Goal: Task Accomplishment & Management: Use online tool/utility

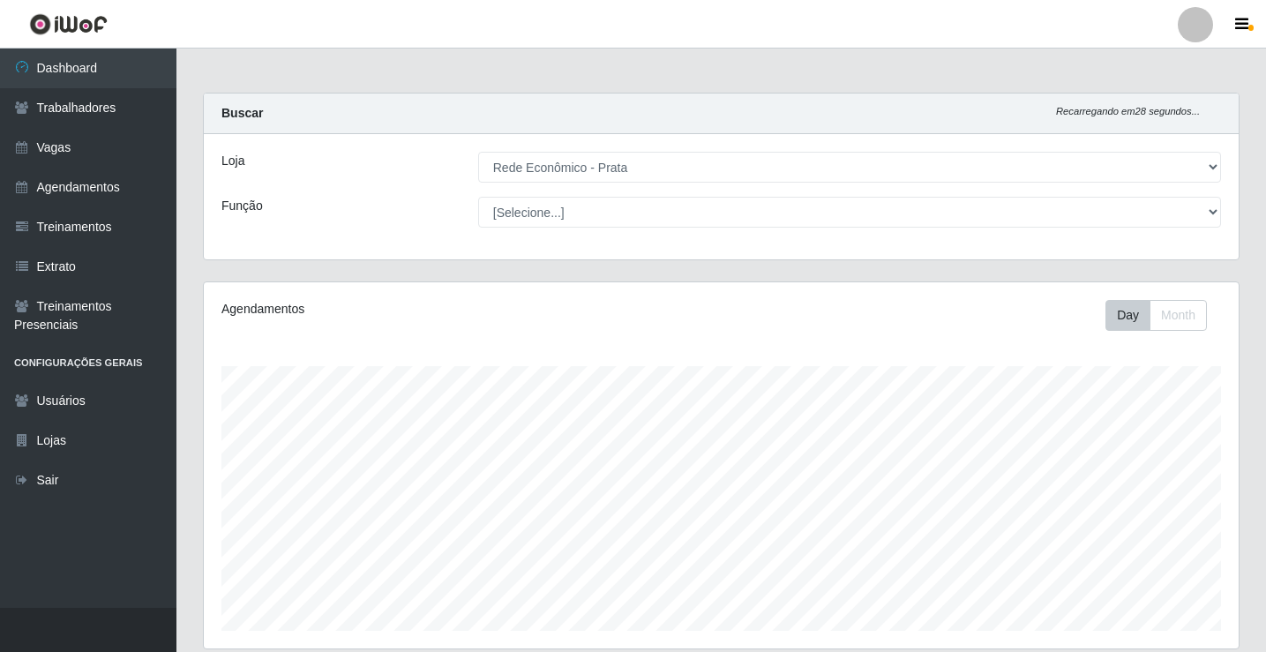
select select "192"
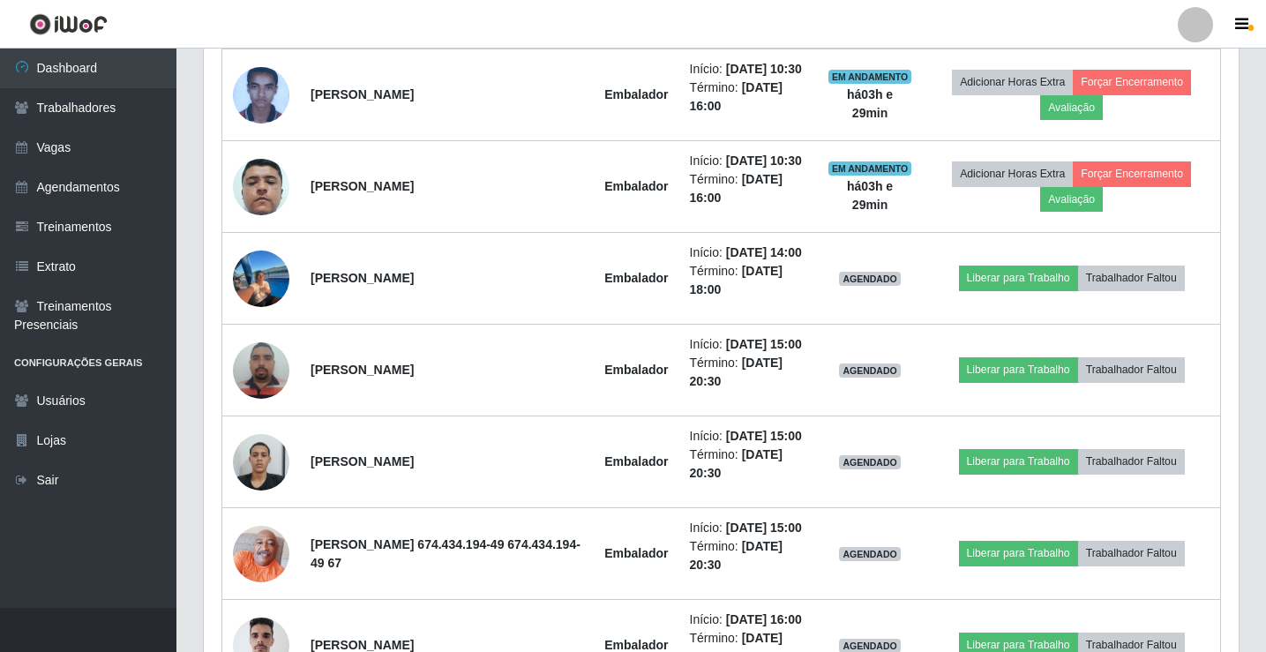
scroll to position [366, 1035]
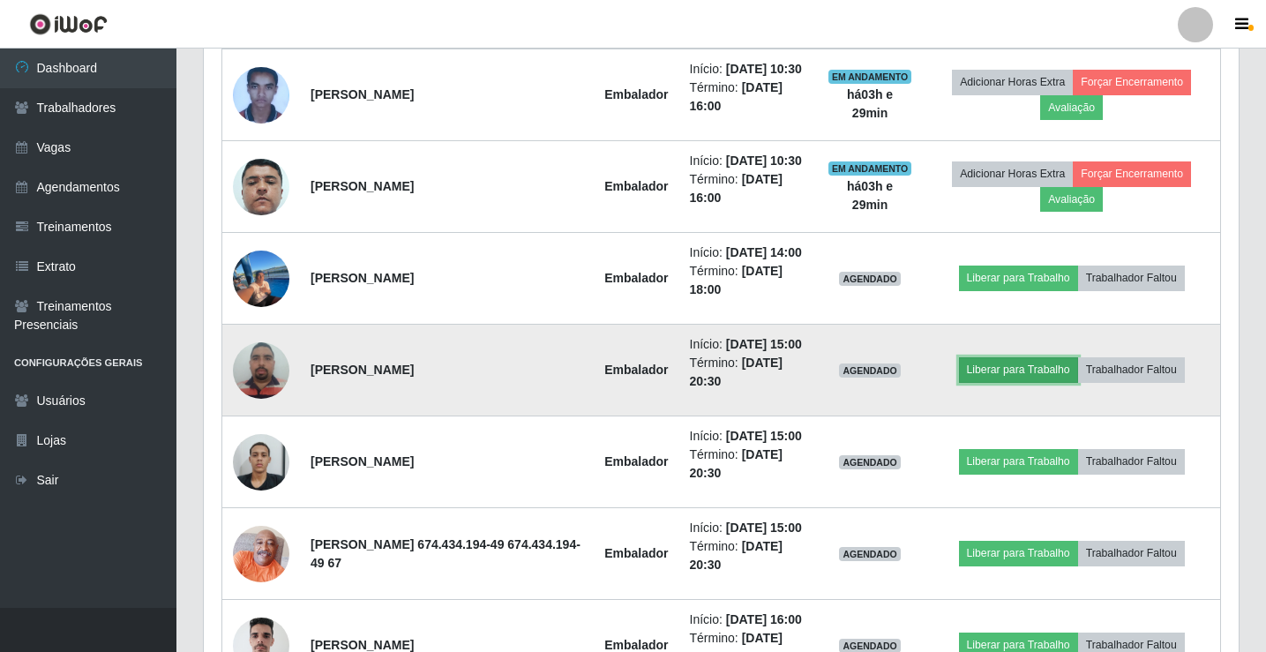
click at [1010, 382] on button "Liberar para Trabalho" at bounding box center [1018, 369] width 119 height 25
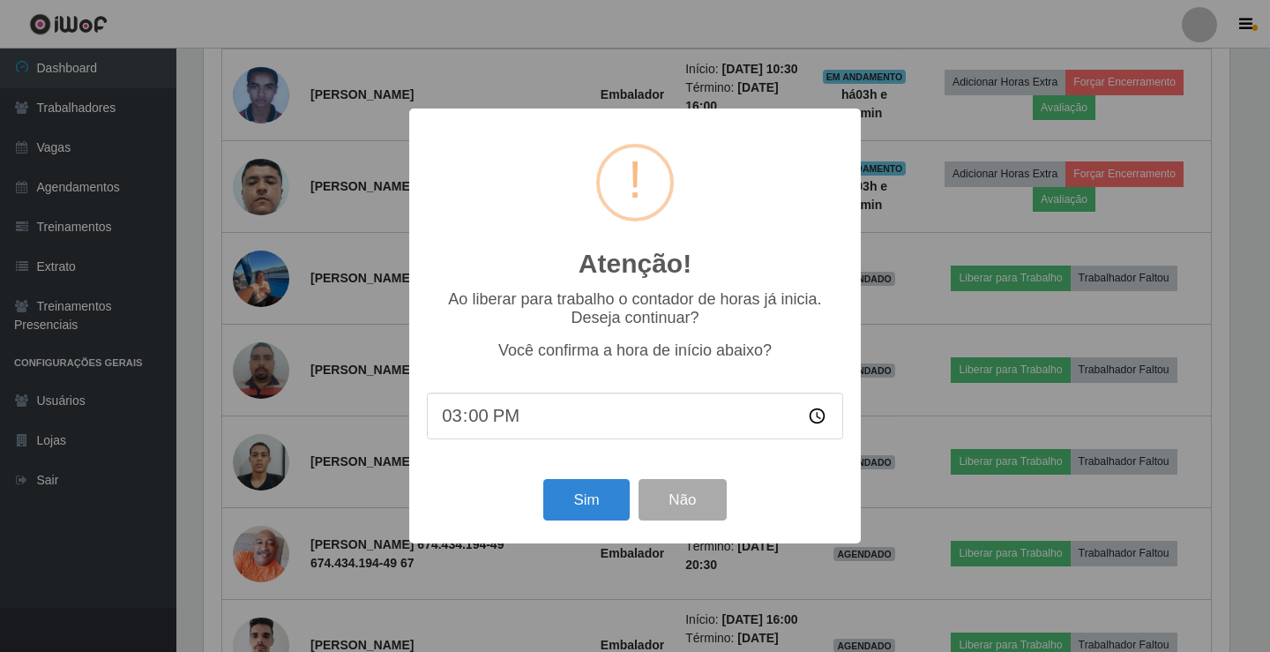
click at [942, 116] on div "Atenção! × Ao liberar para trabalho o contador de horas já inicia. Deseja conti…" at bounding box center [635, 326] width 1270 height 652
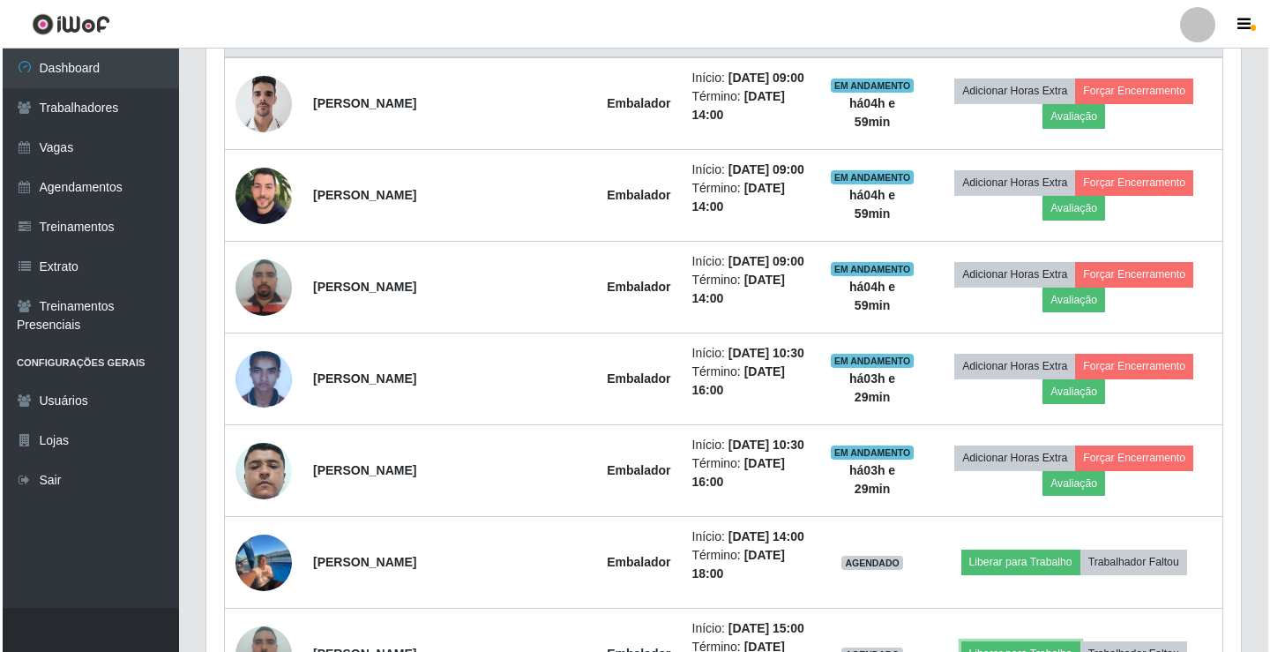
scroll to position [735, 0]
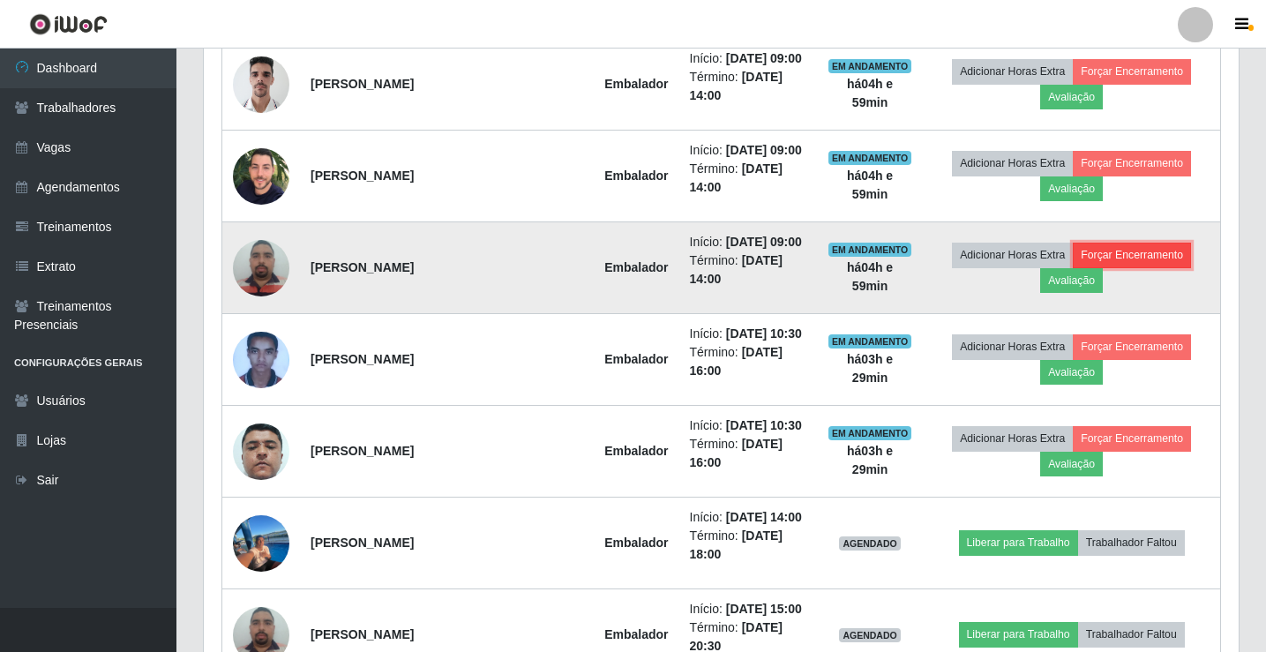
click at [1106, 267] on button "Forçar Encerramento" at bounding box center [1132, 255] width 118 height 25
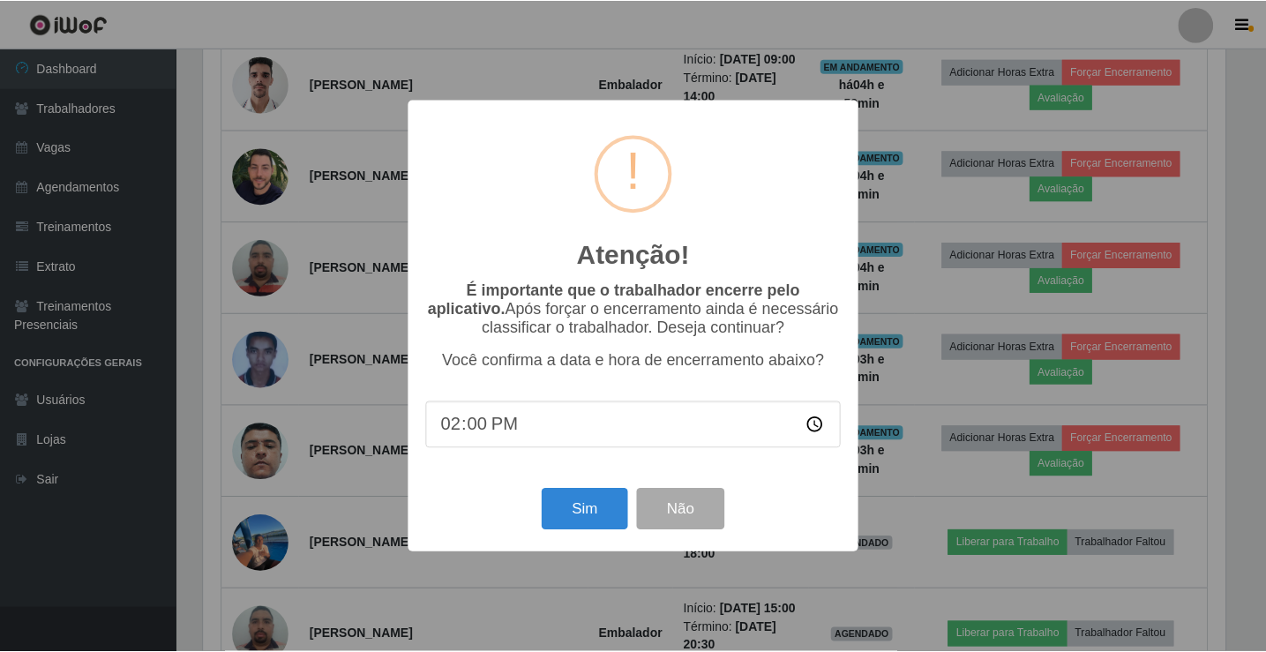
scroll to position [366, 1026]
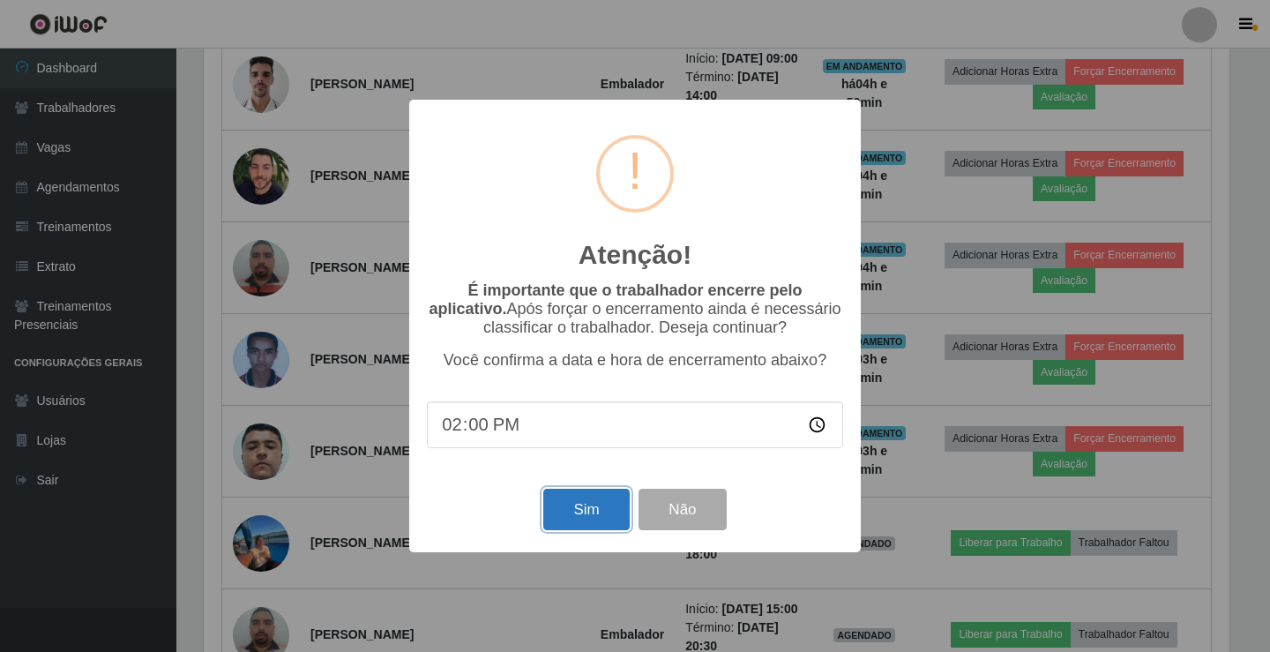
click at [587, 518] on button "Sim" at bounding box center [586, 509] width 86 height 41
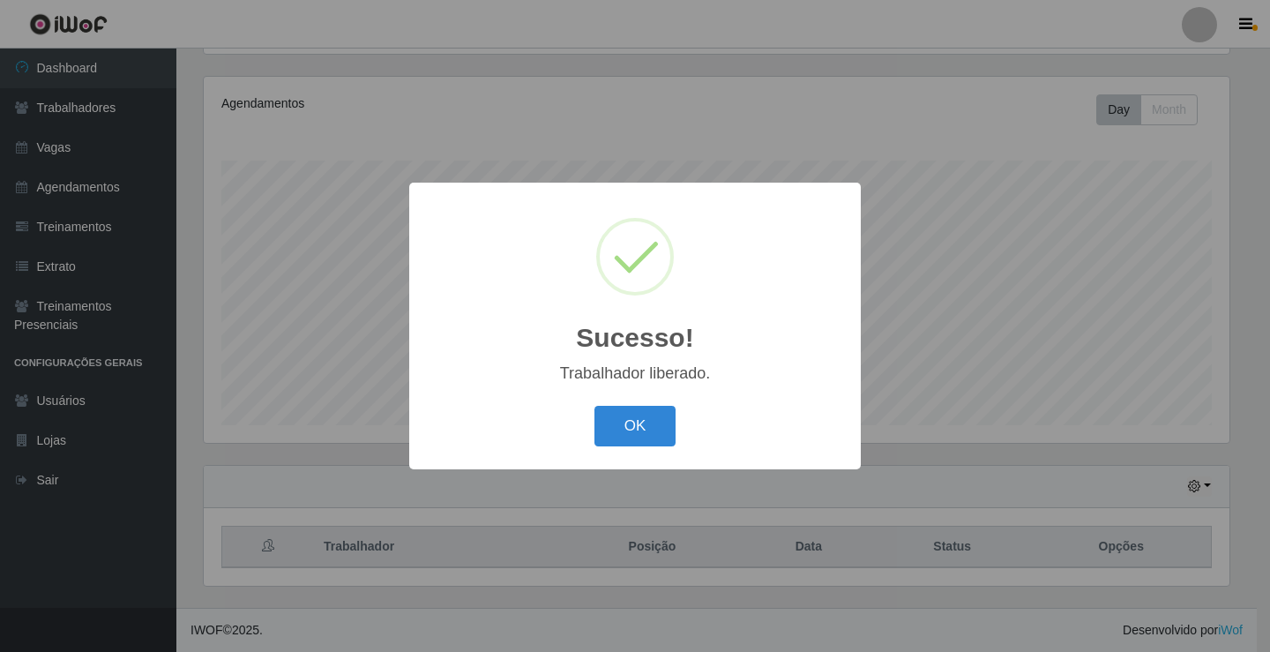
click at [595, 406] on button "OK" at bounding box center [636, 426] width 82 height 41
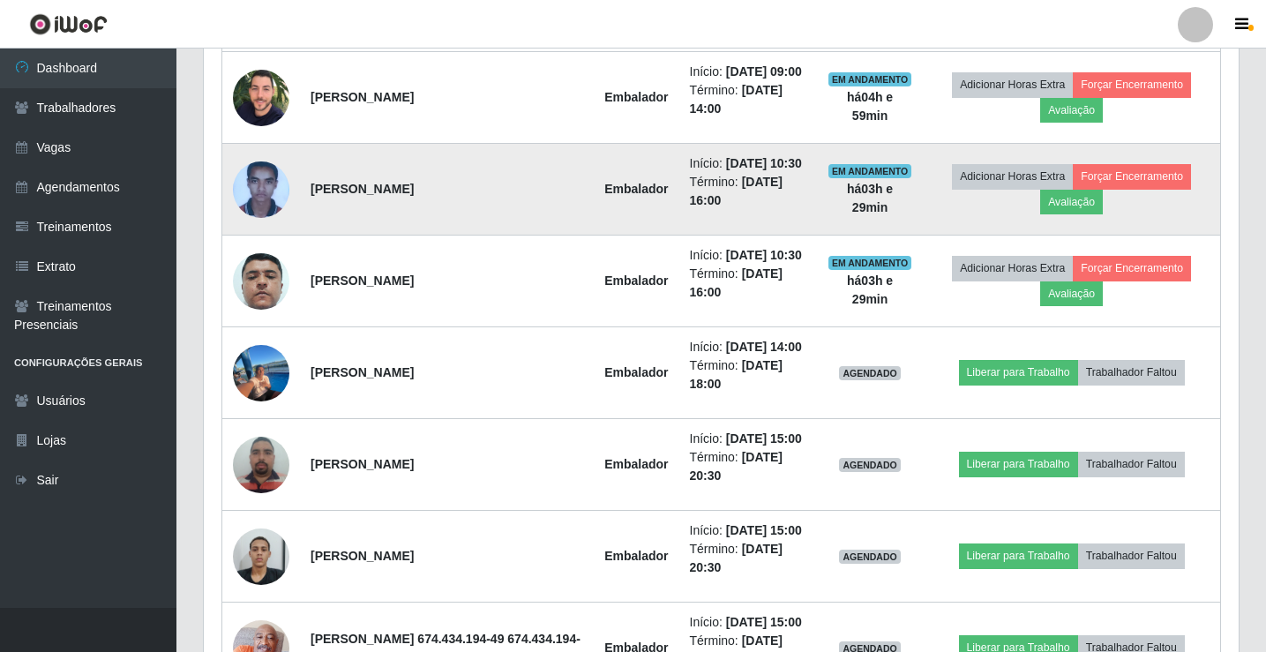
scroll to position [911, 0]
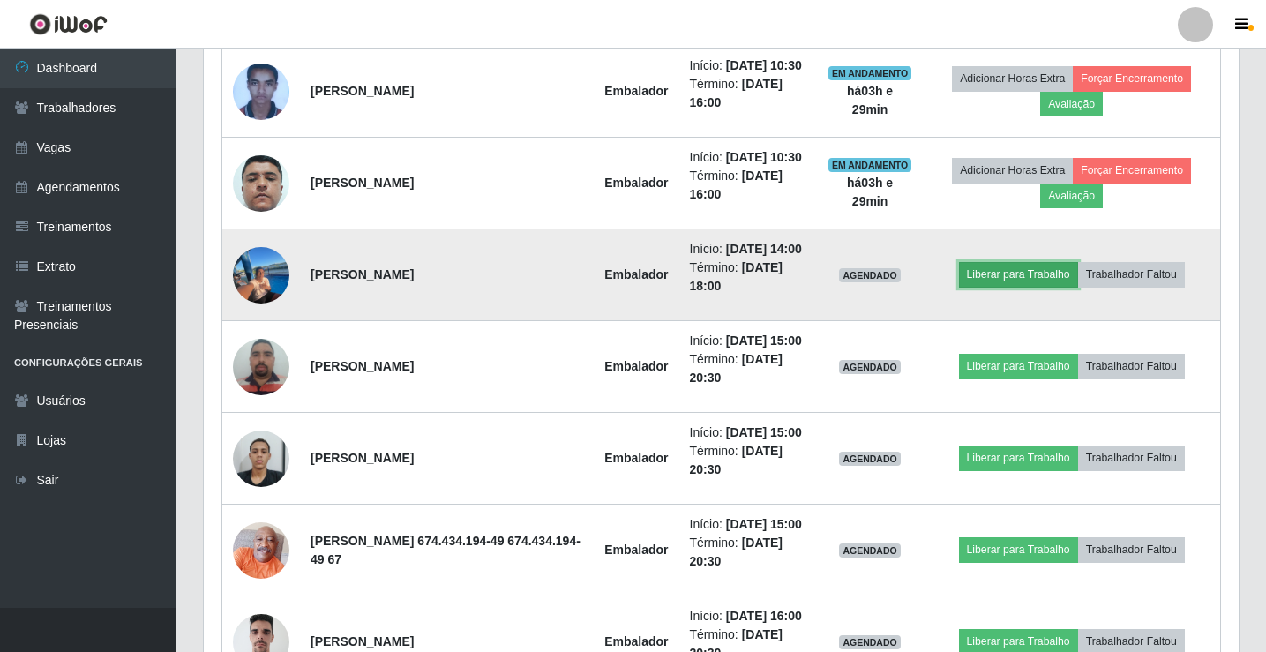
click at [978, 287] on button "Liberar para Trabalho" at bounding box center [1018, 274] width 119 height 25
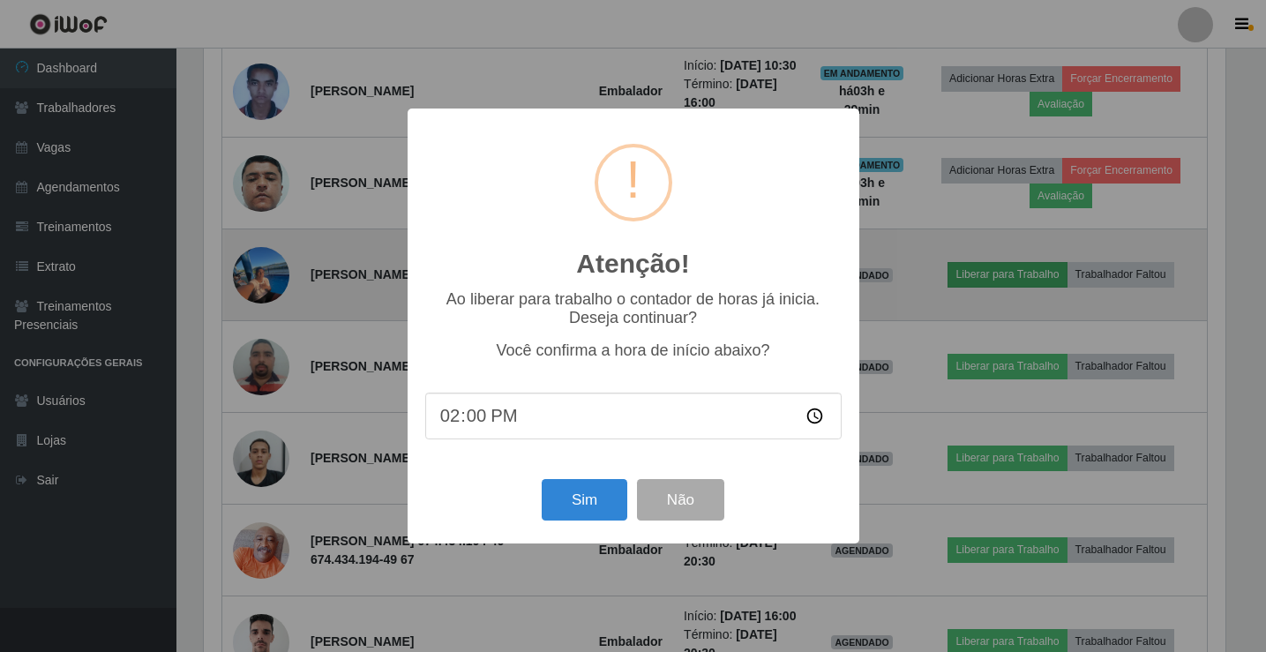
scroll to position [366, 1026]
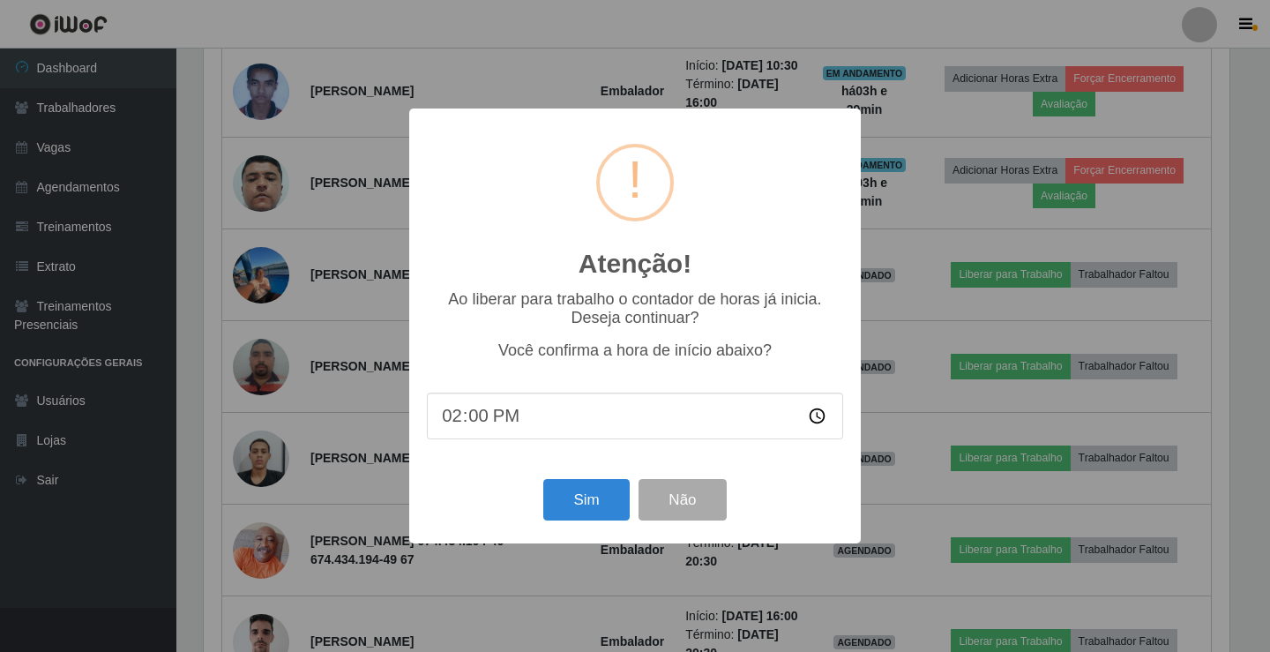
click at [591, 525] on div "Sim Não" at bounding box center [635, 500] width 416 height 50
click at [593, 515] on button "Sim" at bounding box center [586, 499] width 86 height 41
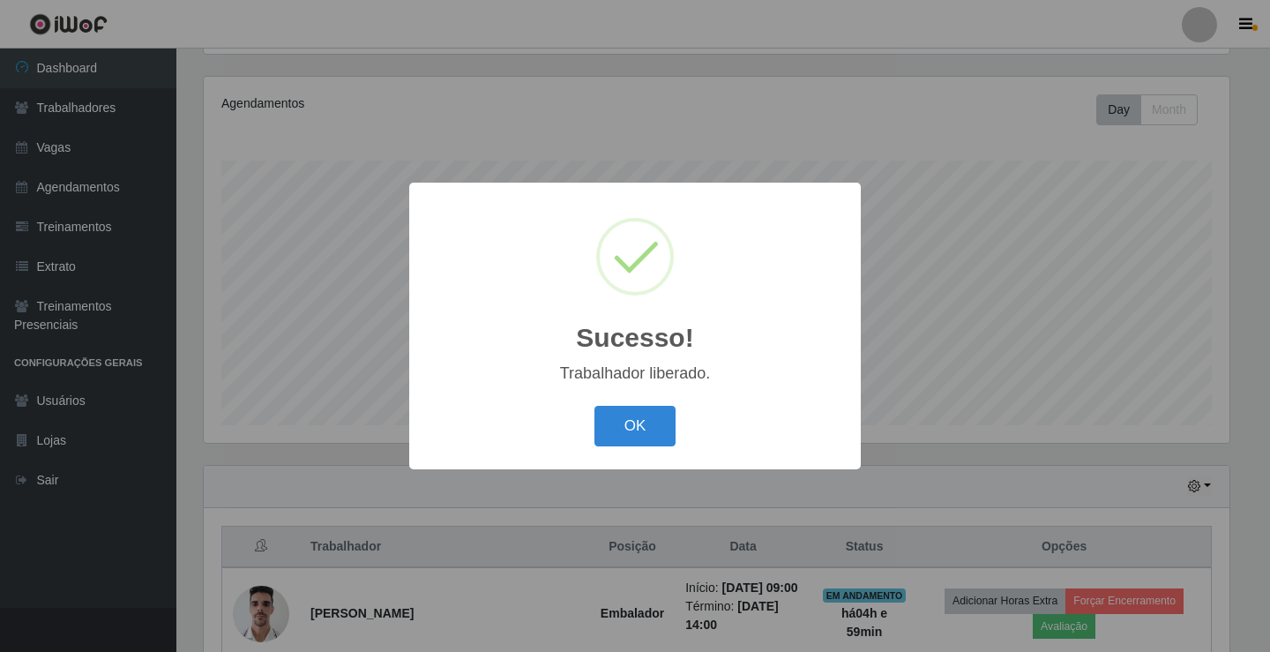
click at [595, 406] on button "OK" at bounding box center [636, 426] width 82 height 41
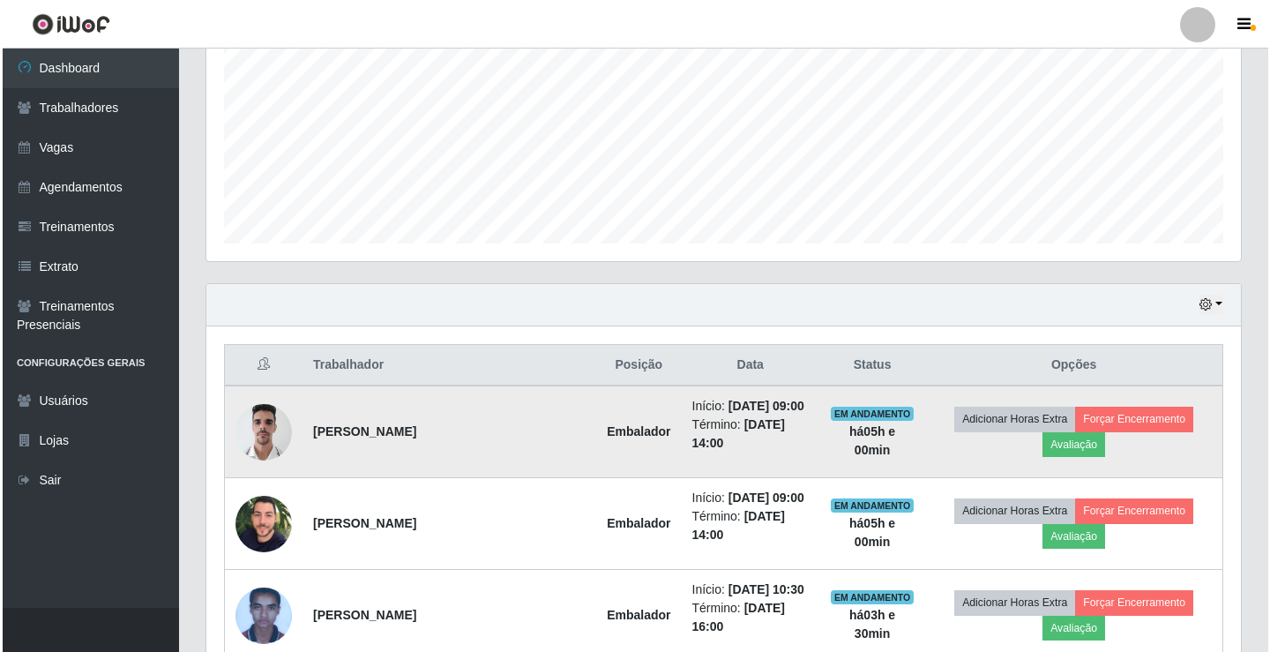
scroll to position [558, 0]
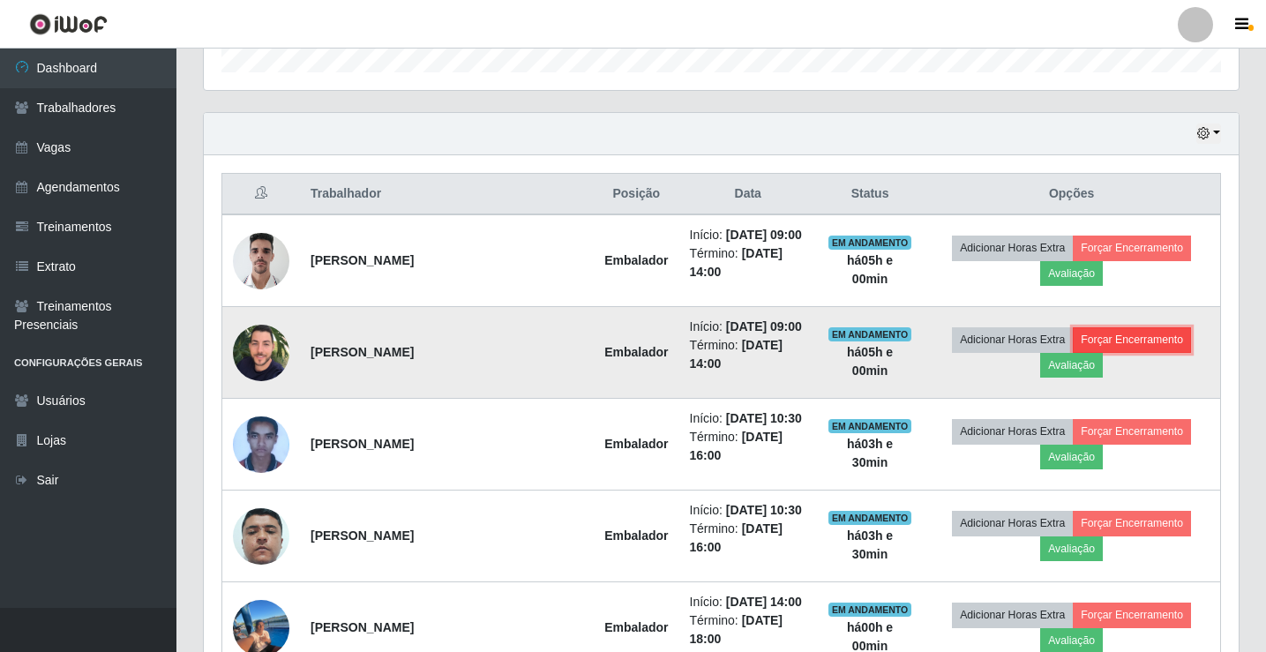
click at [1118, 352] on button "Forçar Encerramento" at bounding box center [1132, 339] width 118 height 25
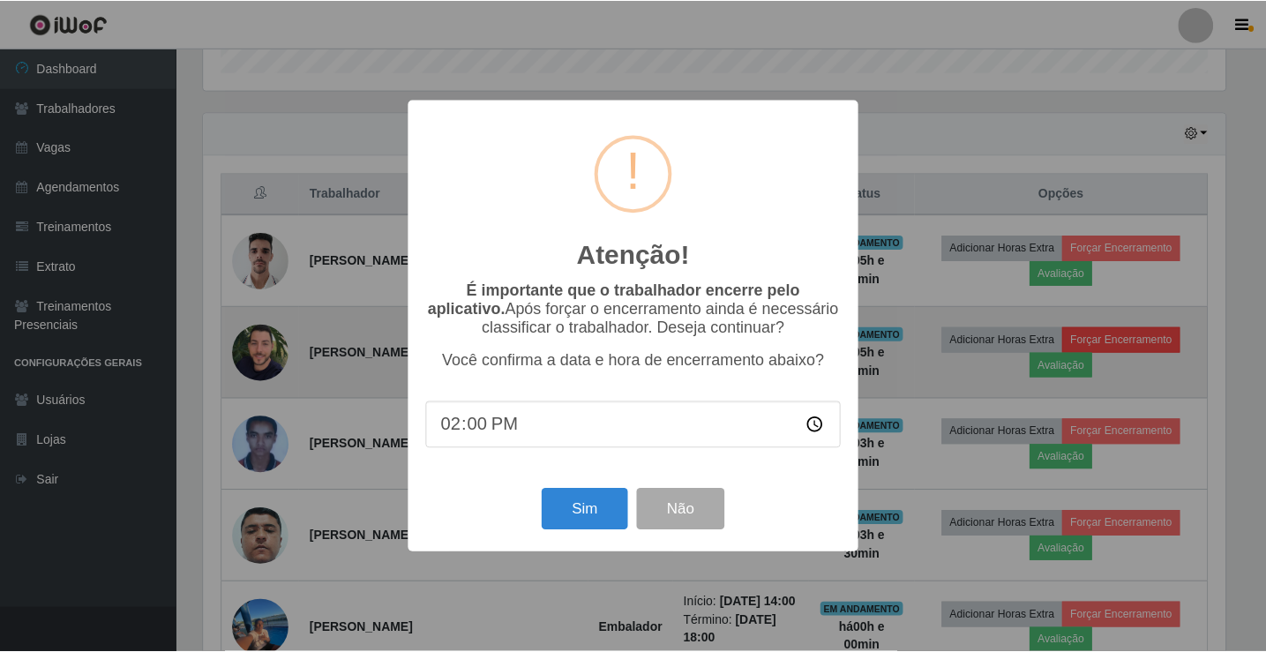
scroll to position [366, 1026]
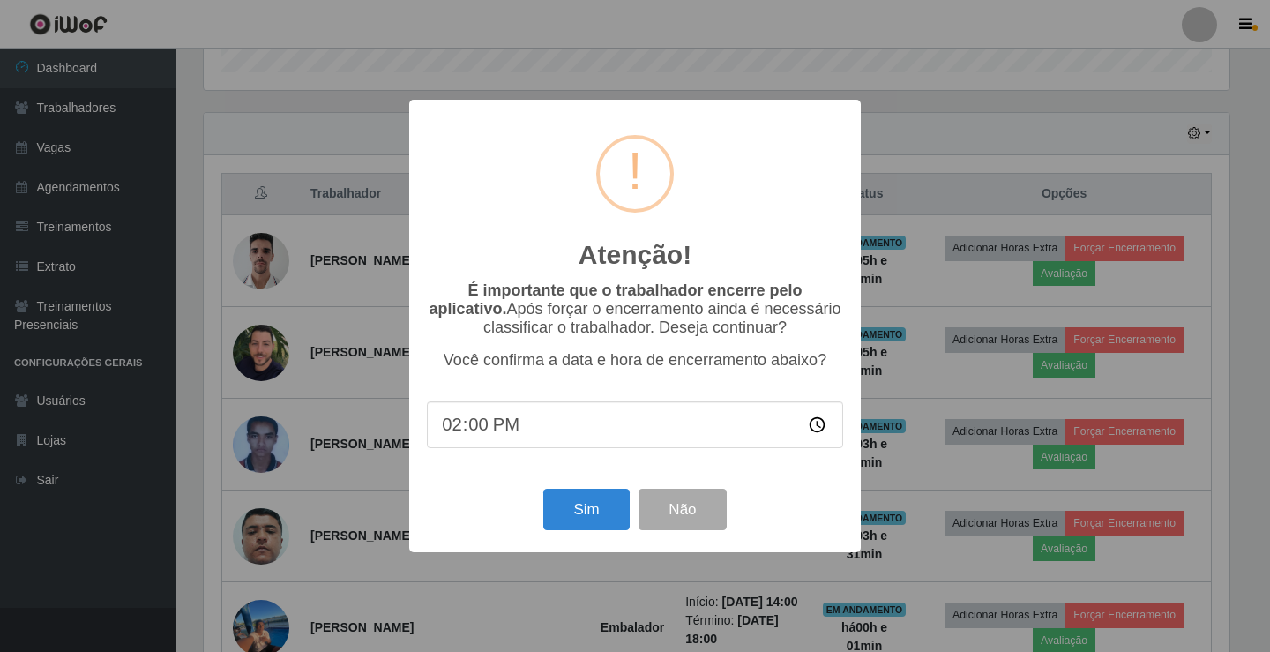
click at [783, 72] on div "Atenção! × É importante que o trabalhador encerre pelo aplicativo. Após forçar …" at bounding box center [635, 326] width 1270 height 652
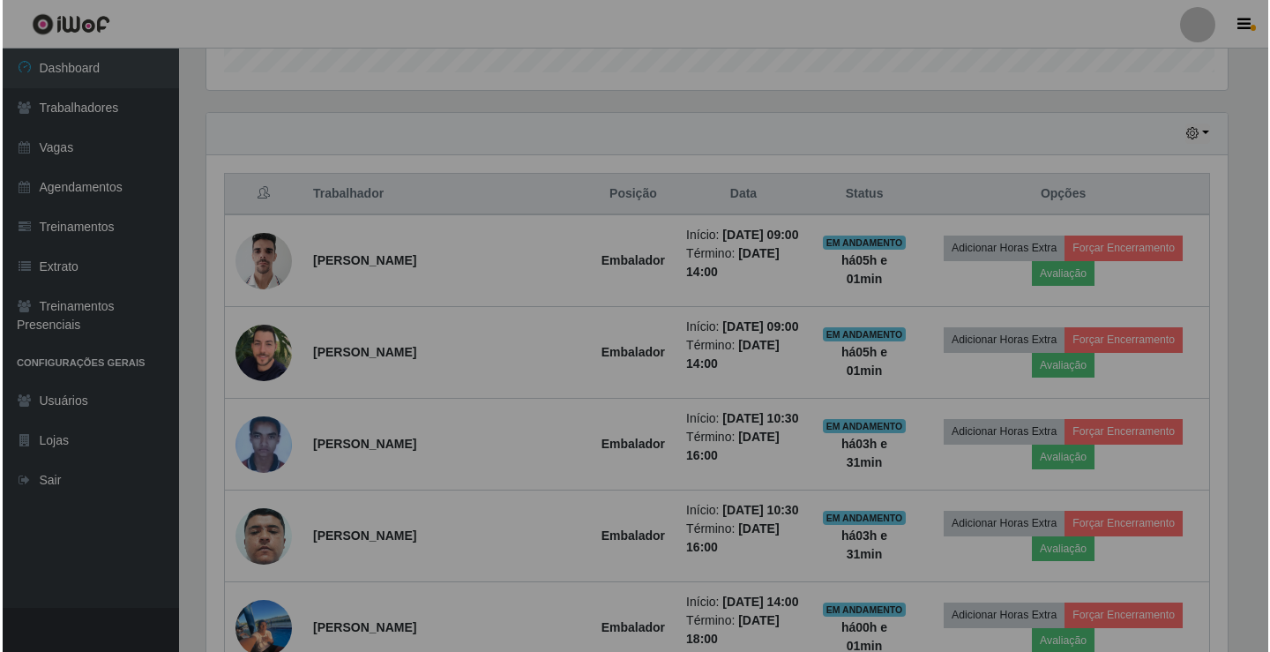
scroll to position [366, 1035]
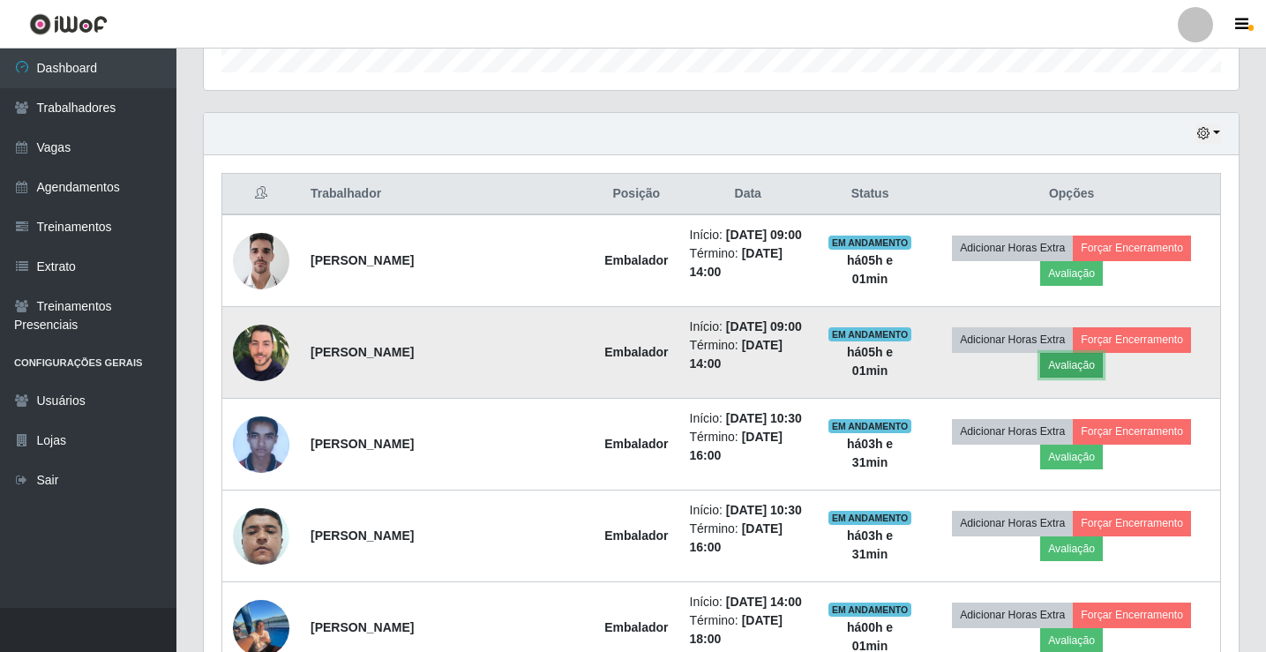
click at [1089, 378] on button "Avaliação" at bounding box center [1071, 365] width 63 height 25
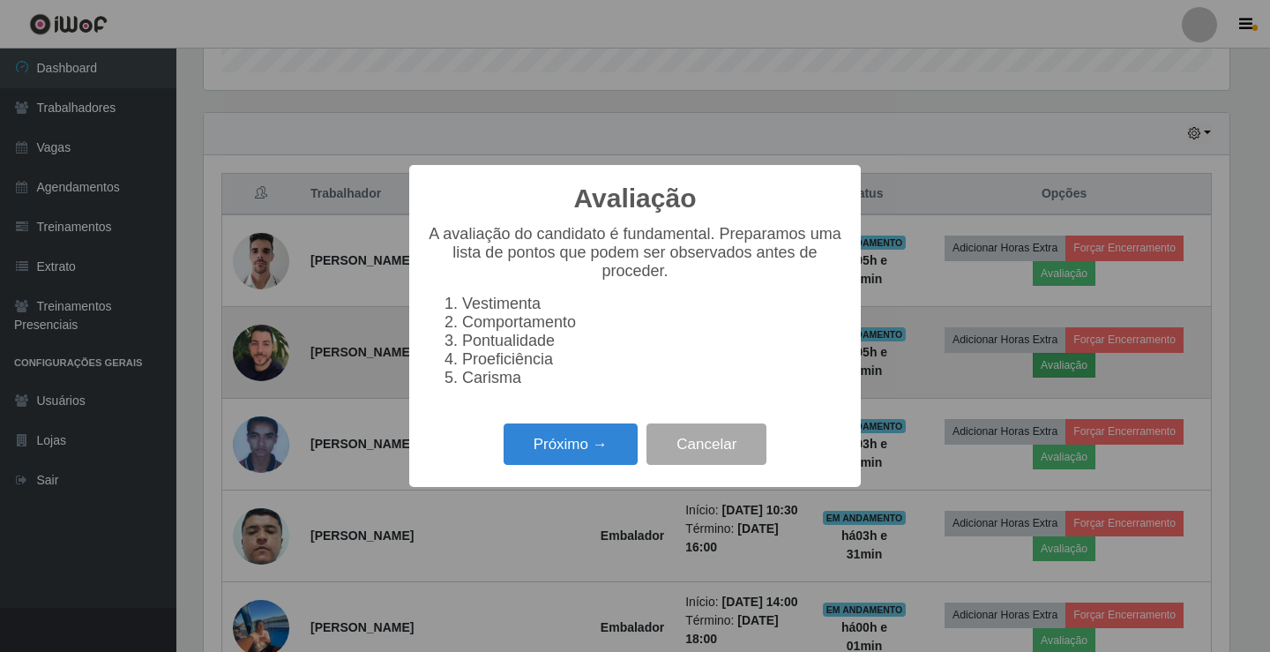
scroll to position [366, 1026]
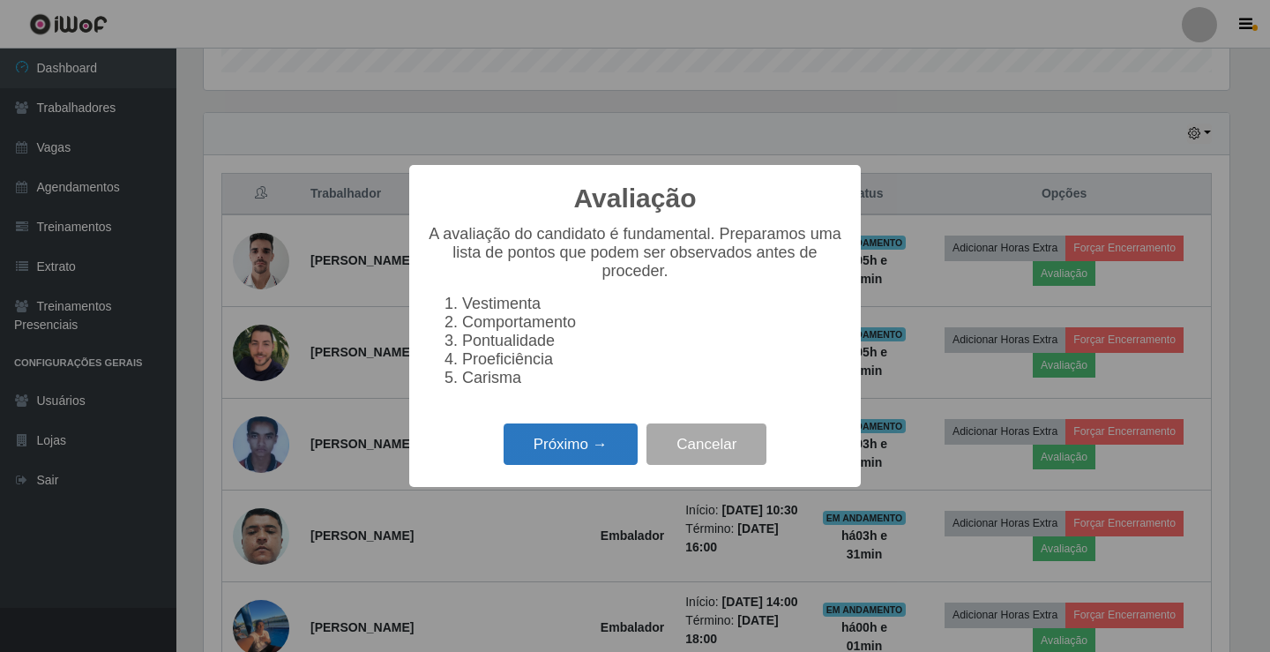
click at [544, 452] on button "Próximo →" at bounding box center [571, 443] width 134 height 41
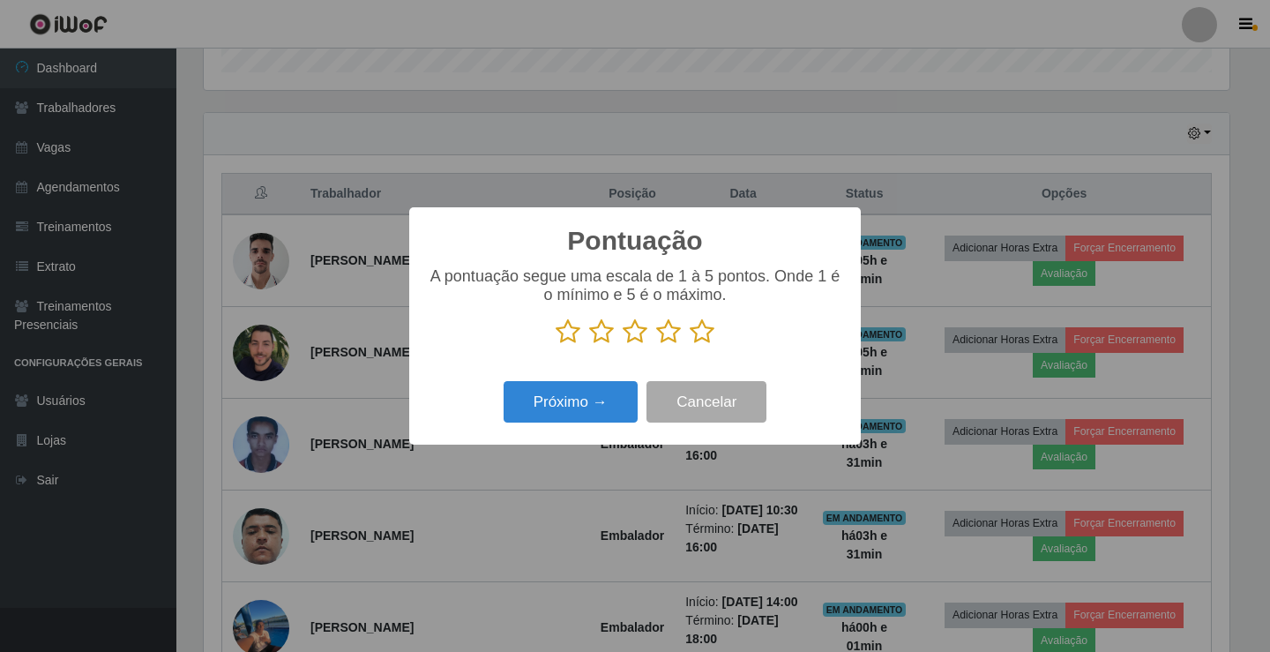
drag, startPoint x: 712, startPoint y: 335, endPoint x: 691, endPoint y: 336, distance: 21.2
click at [707, 334] on icon at bounding box center [702, 331] width 25 height 26
click at [690, 345] on input "radio" at bounding box center [690, 345] width 0 height 0
click at [589, 410] on button "Próximo →" at bounding box center [571, 401] width 134 height 41
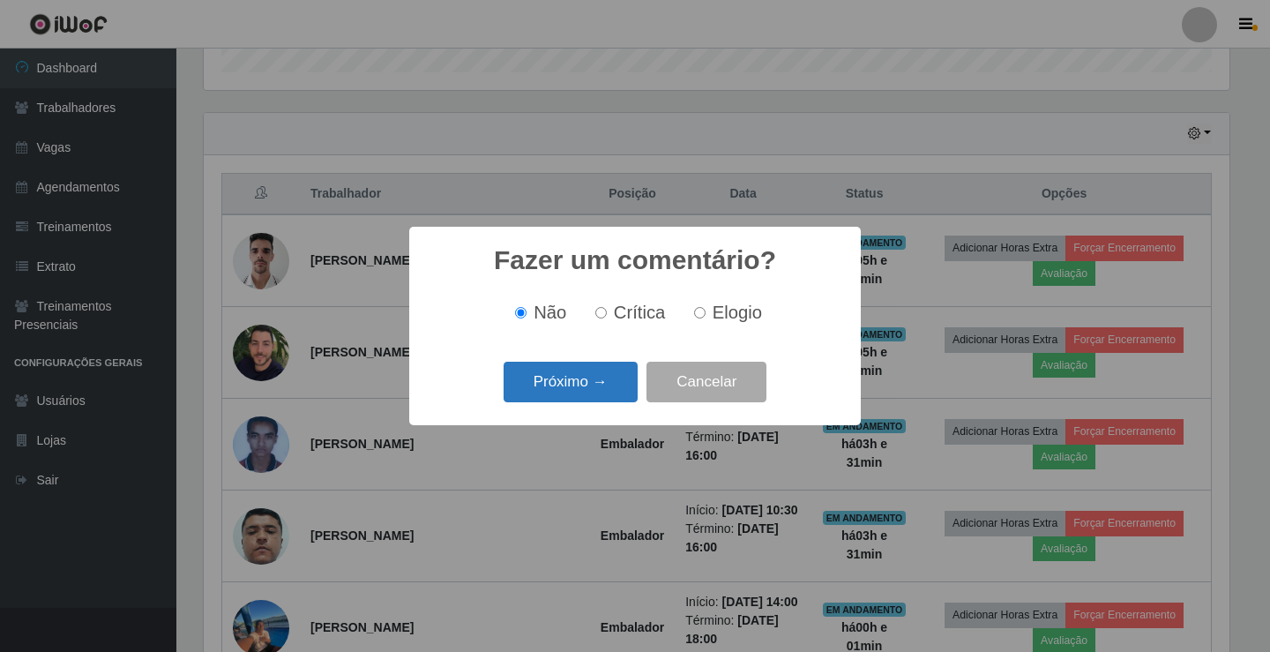
click at [611, 378] on button "Próximo →" at bounding box center [571, 382] width 134 height 41
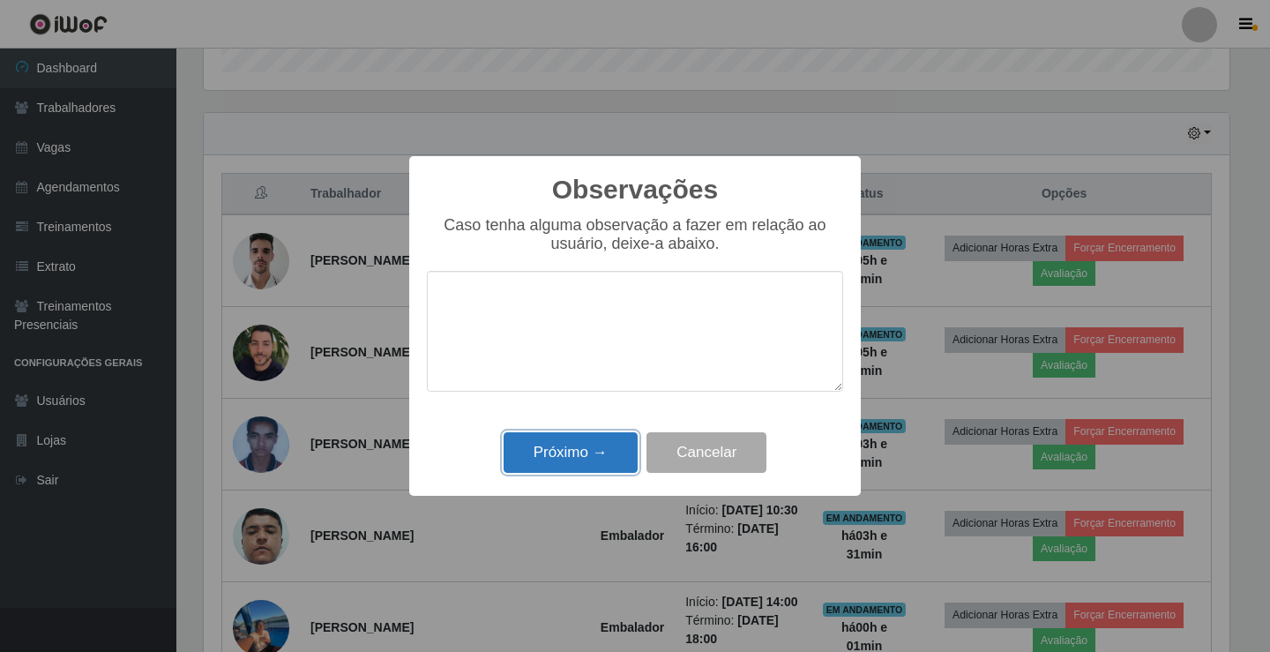
click at [593, 455] on button "Próximo →" at bounding box center [571, 452] width 134 height 41
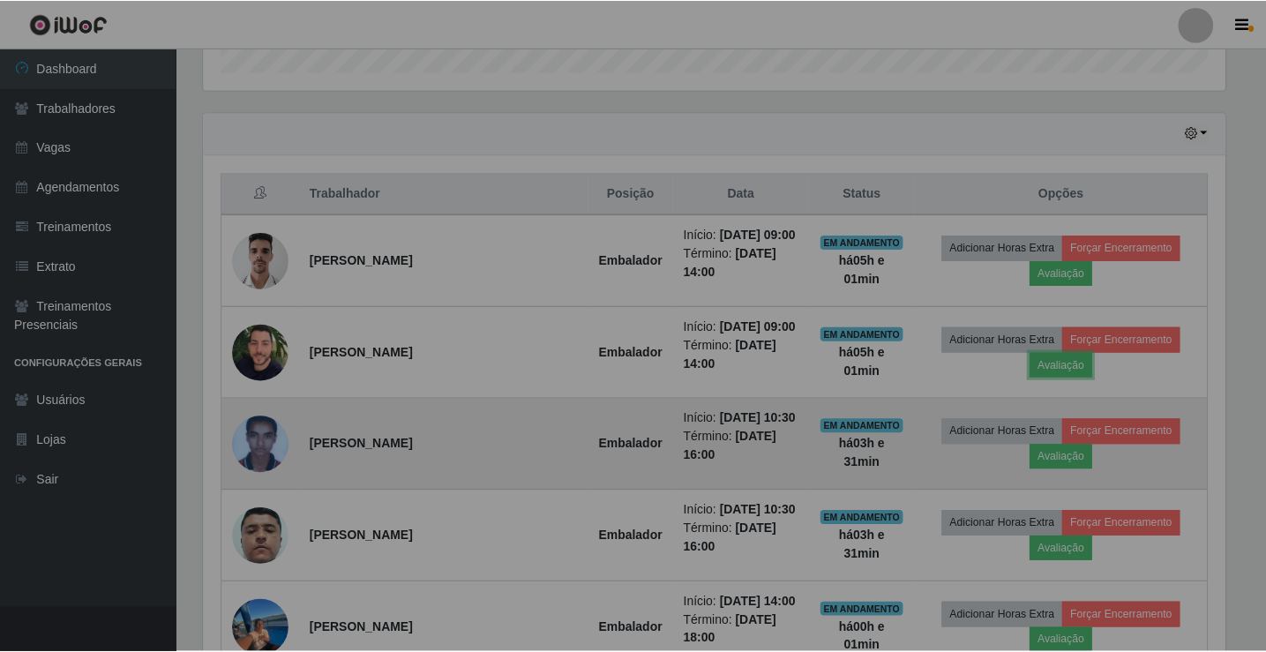
scroll to position [366, 1035]
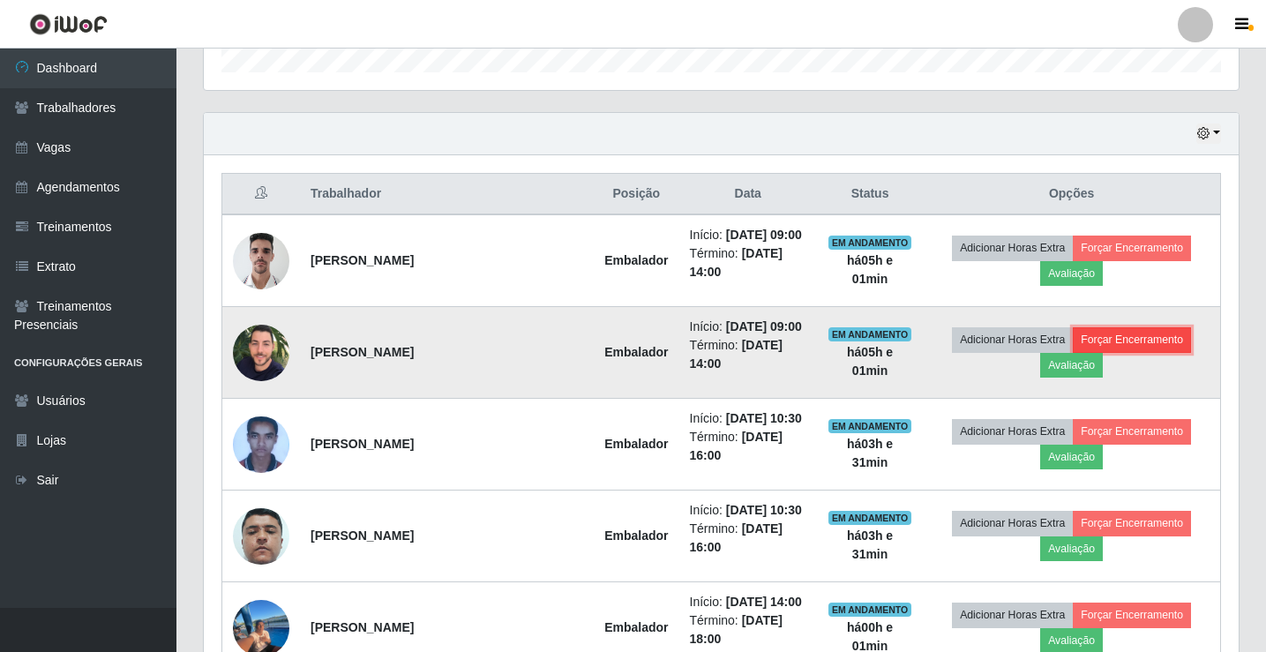
click at [1118, 352] on button "Forçar Encerramento" at bounding box center [1132, 339] width 118 height 25
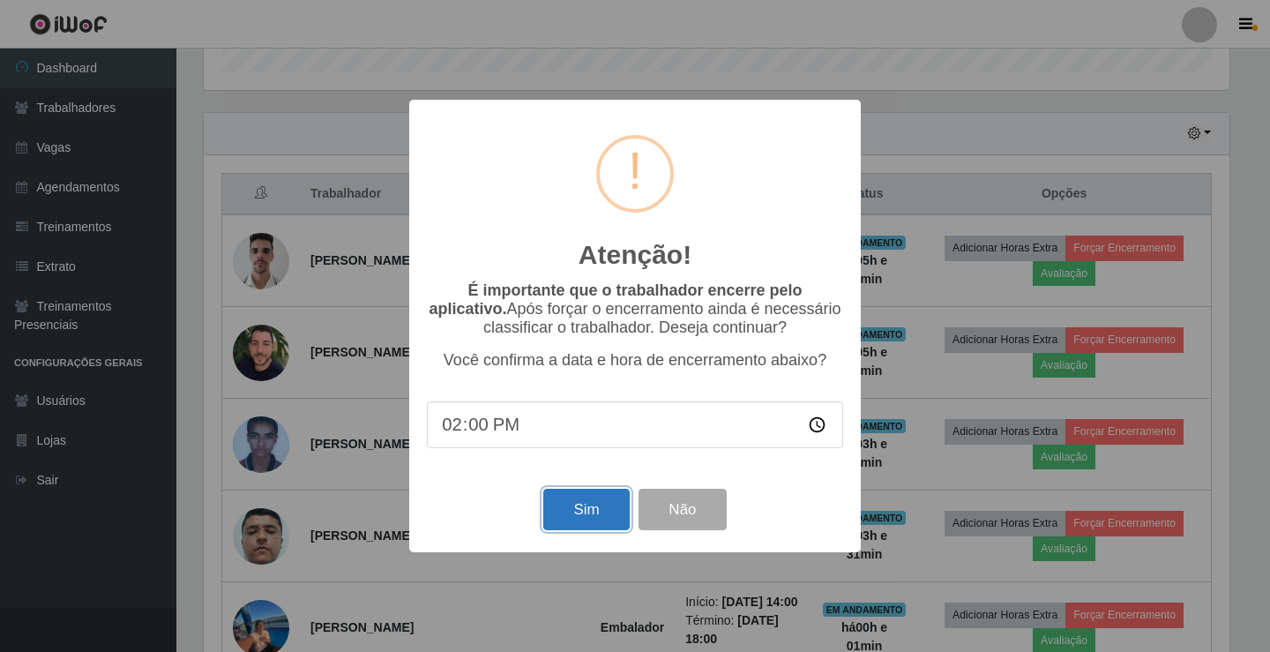
click at [586, 516] on button "Sim" at bounding box center [586, 509] width 86 height 41
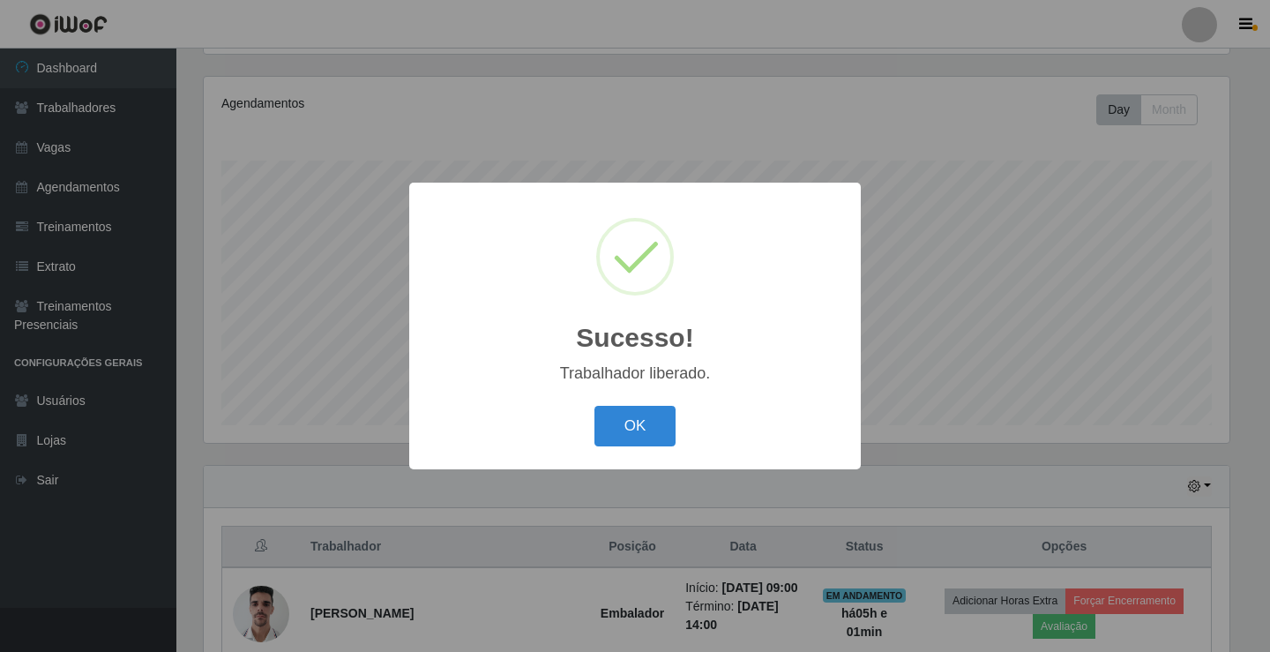
click at [595, 406] on button "OK" at bounding box center [636, 426] width 82 height 41
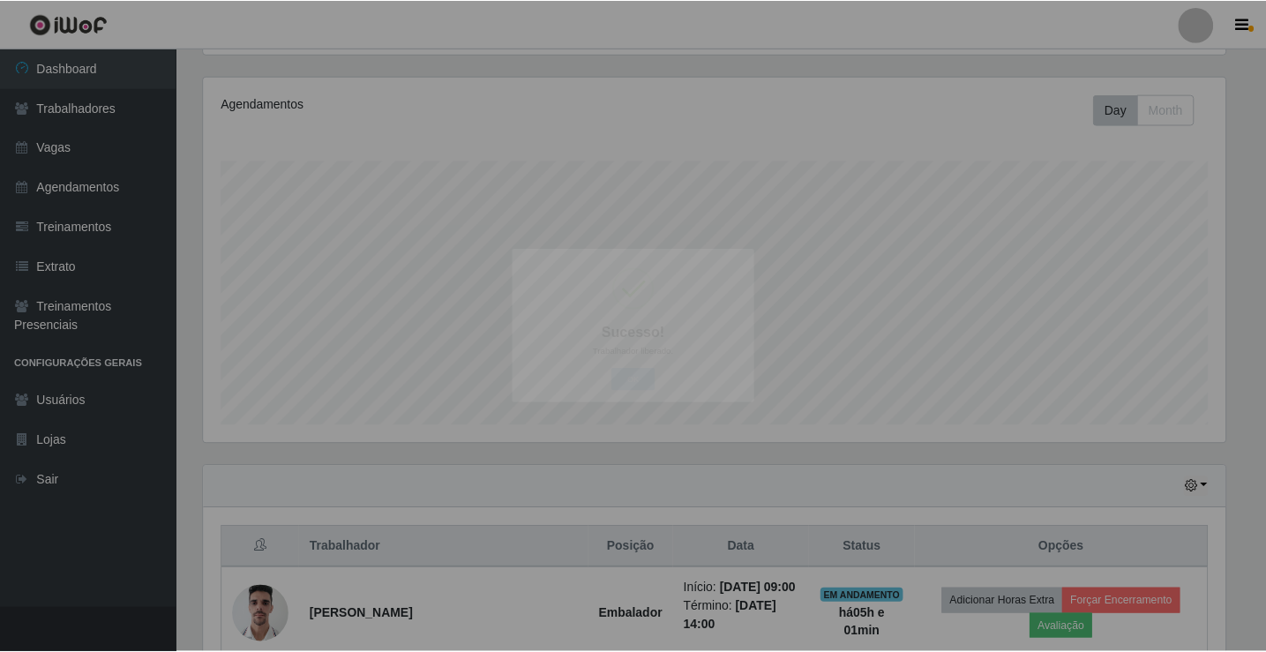
scroll to position [366, 1035]
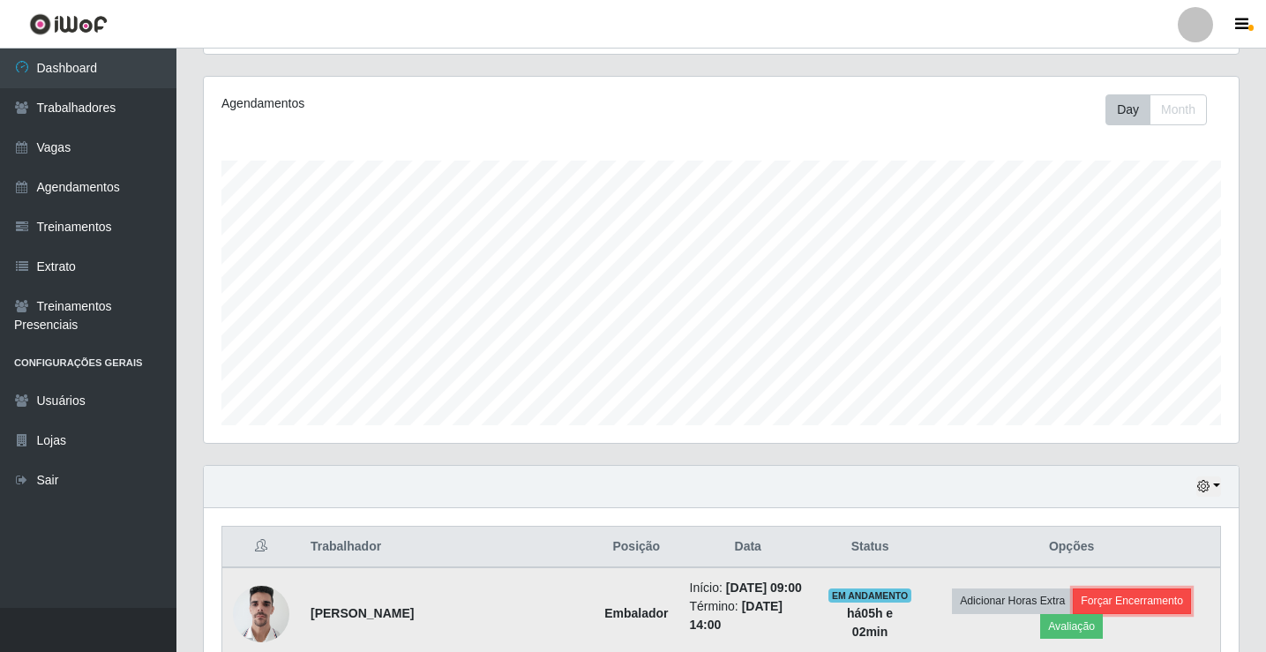
click at [1119, 606] on button "Forçar Encerramento" at bounding box center [1132, 600] width 118 height 25
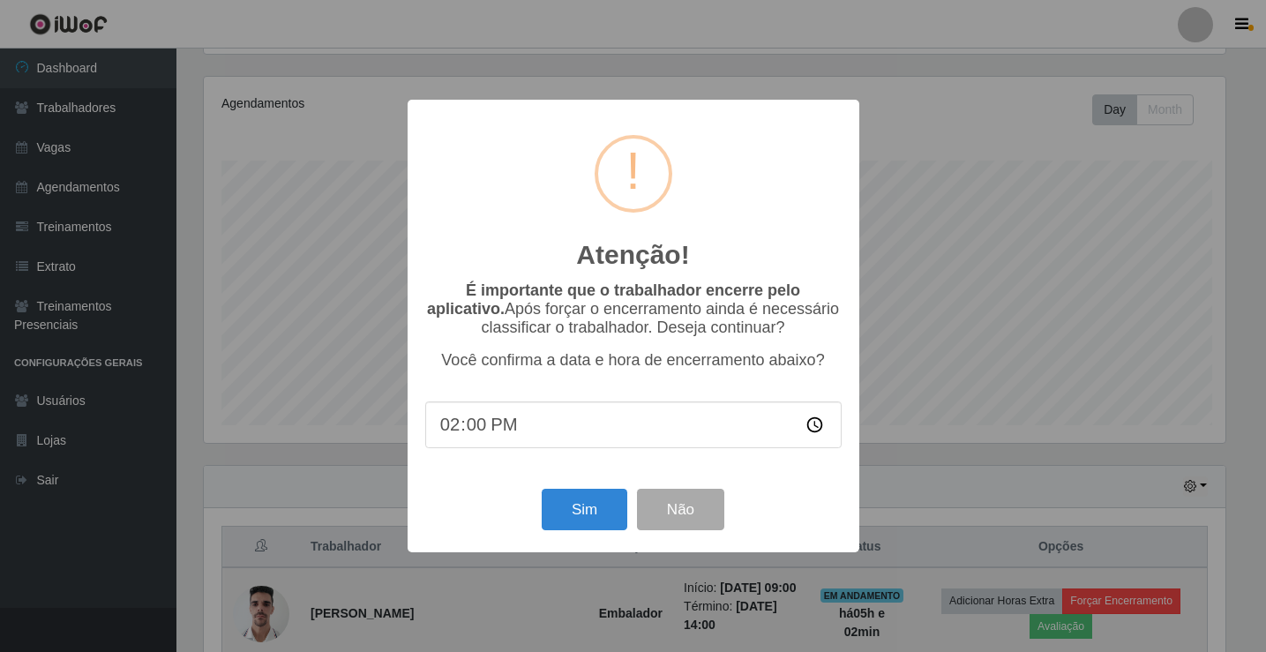
scroll to position [366, 1026]
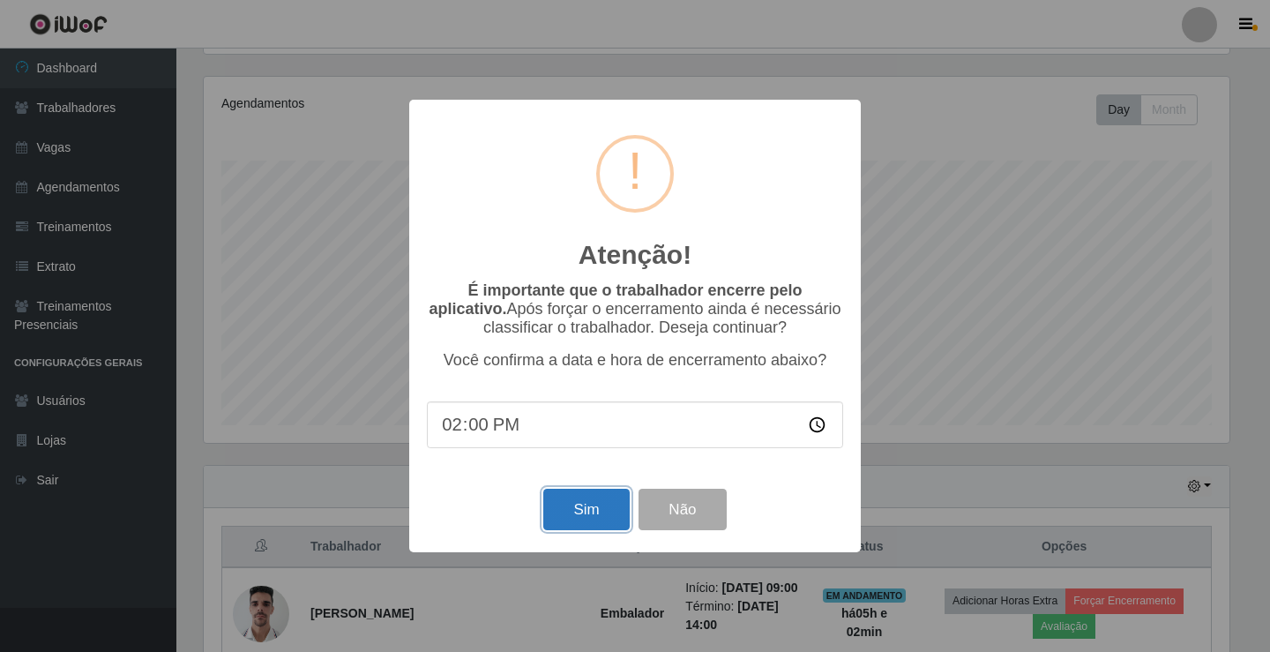
click at [575, 527] on button "Sim" at bounding box center [586, 509] width 86 height 41
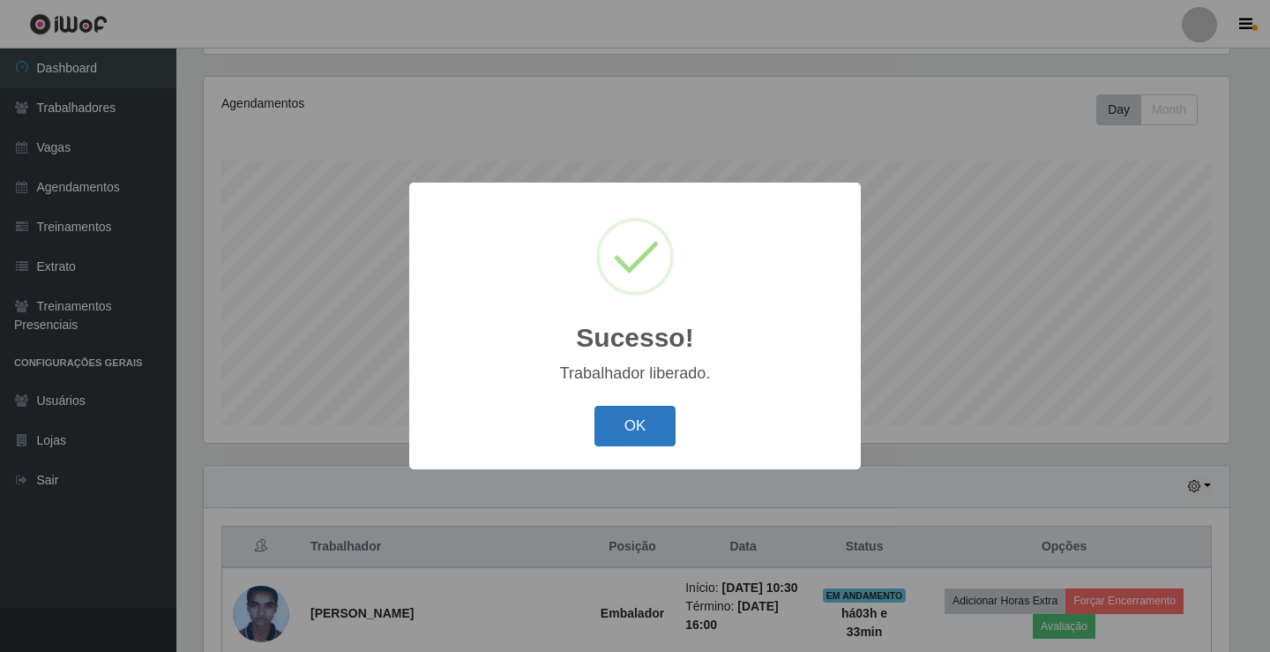
click at [647, 410] on button "OK" at bounding box center [636, 426] width 82 height 41
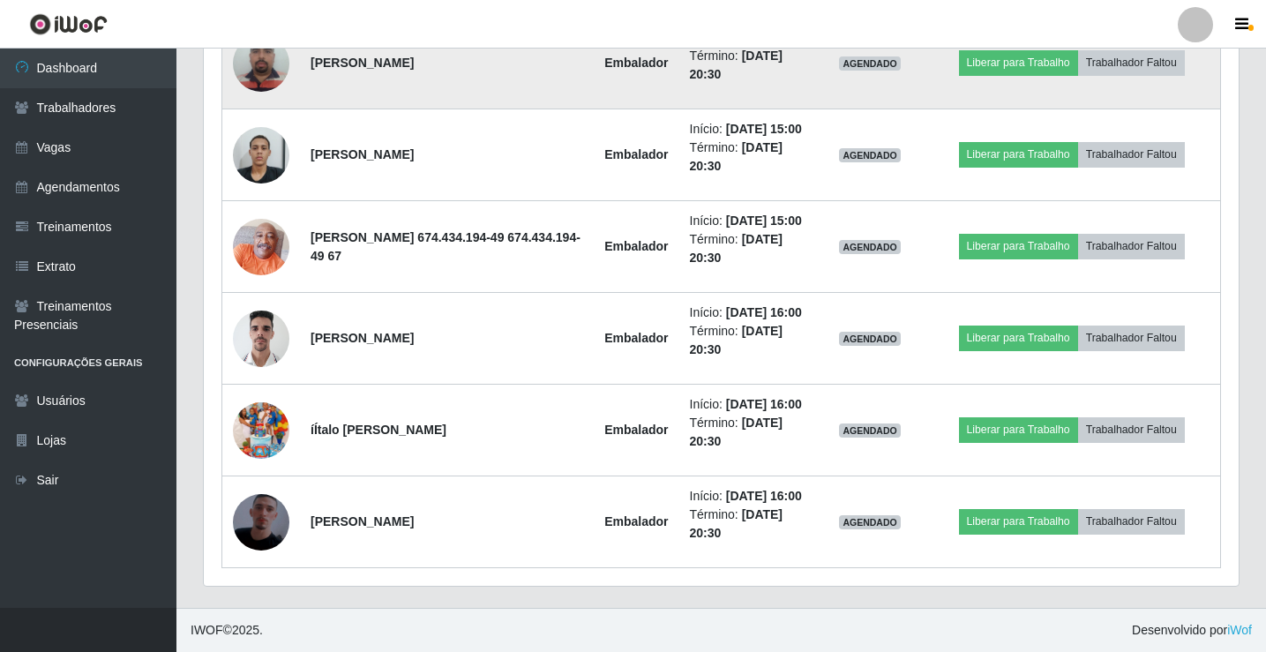
scroll to position [1176, 0]
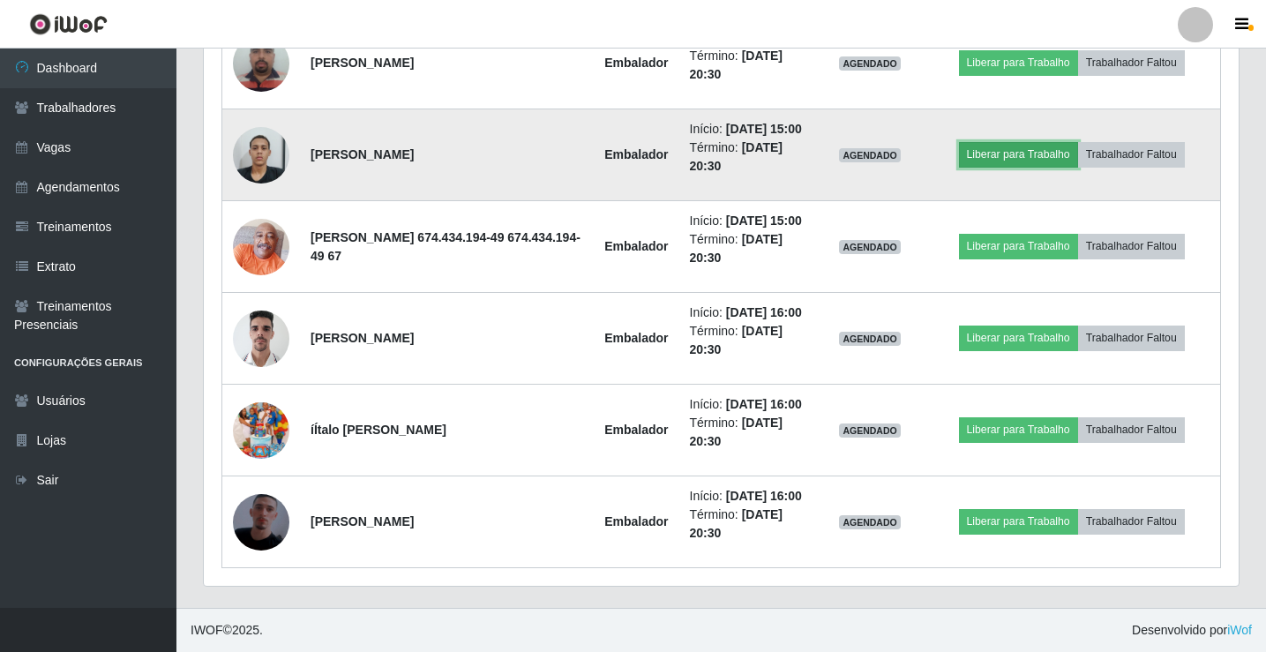
click at [988, 142] on button "Liberar para Trabalho" at bounding box center [1018, 154] width 119 height 25
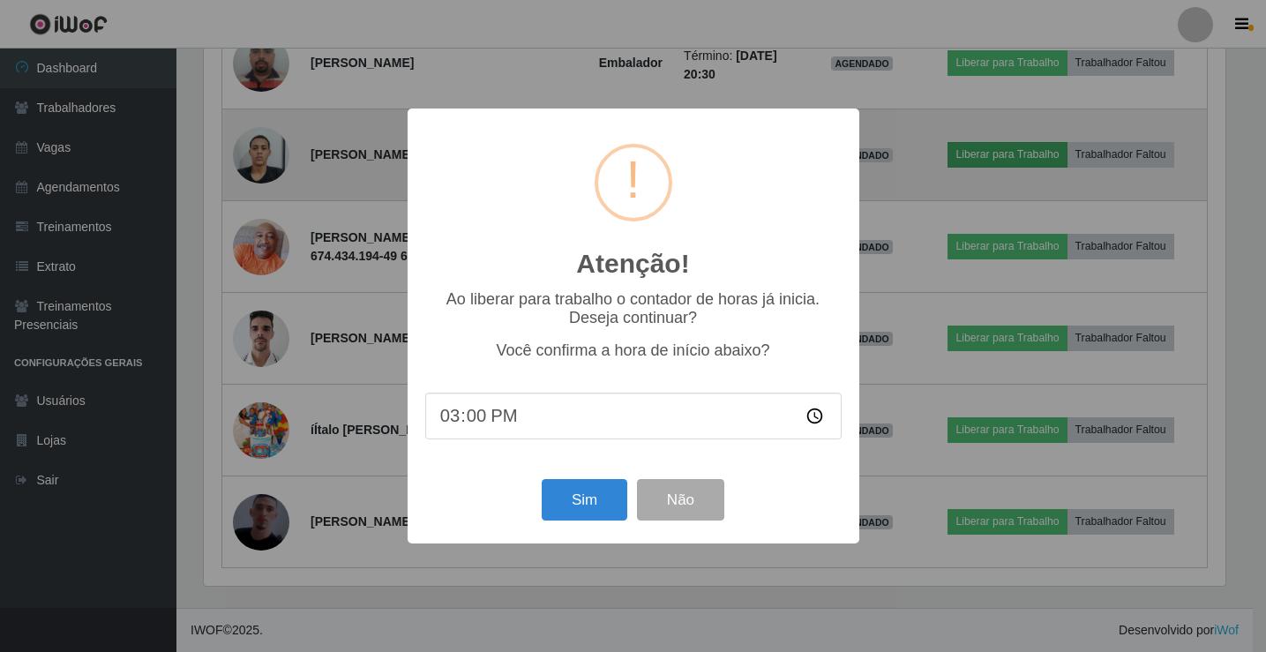
scroll to position [366, 1026]
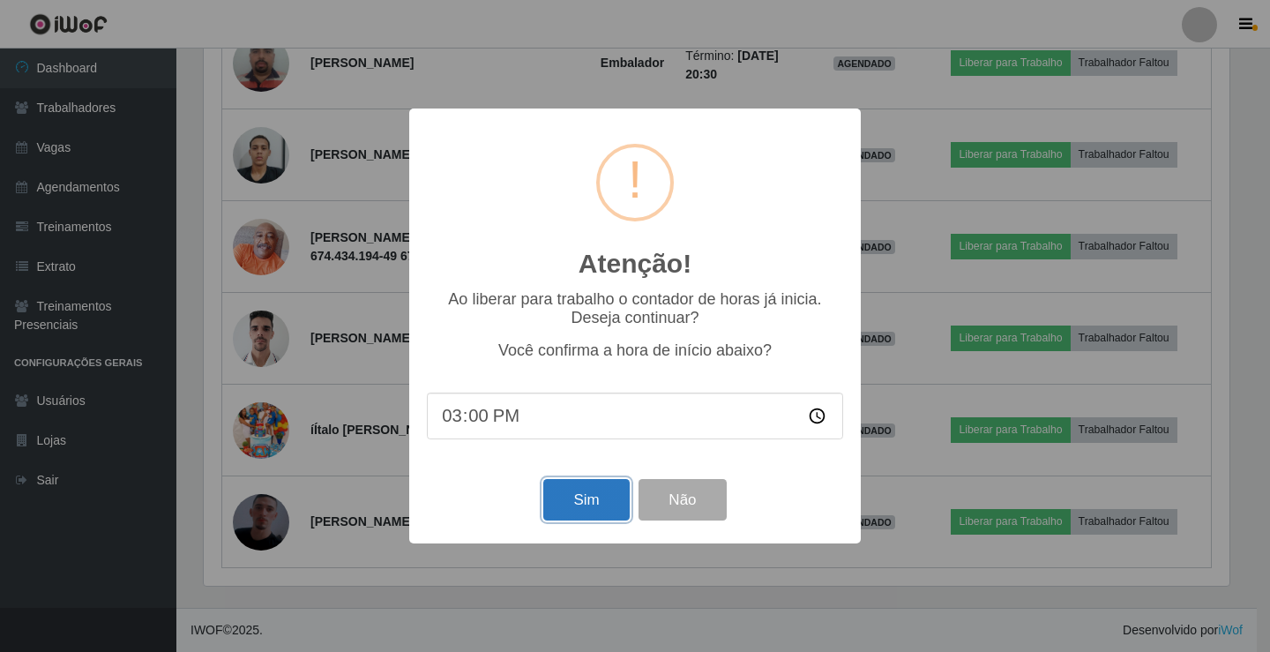
click at [569, 513] on button "Sim" at bounding box center [586, 499] width 86 height 41
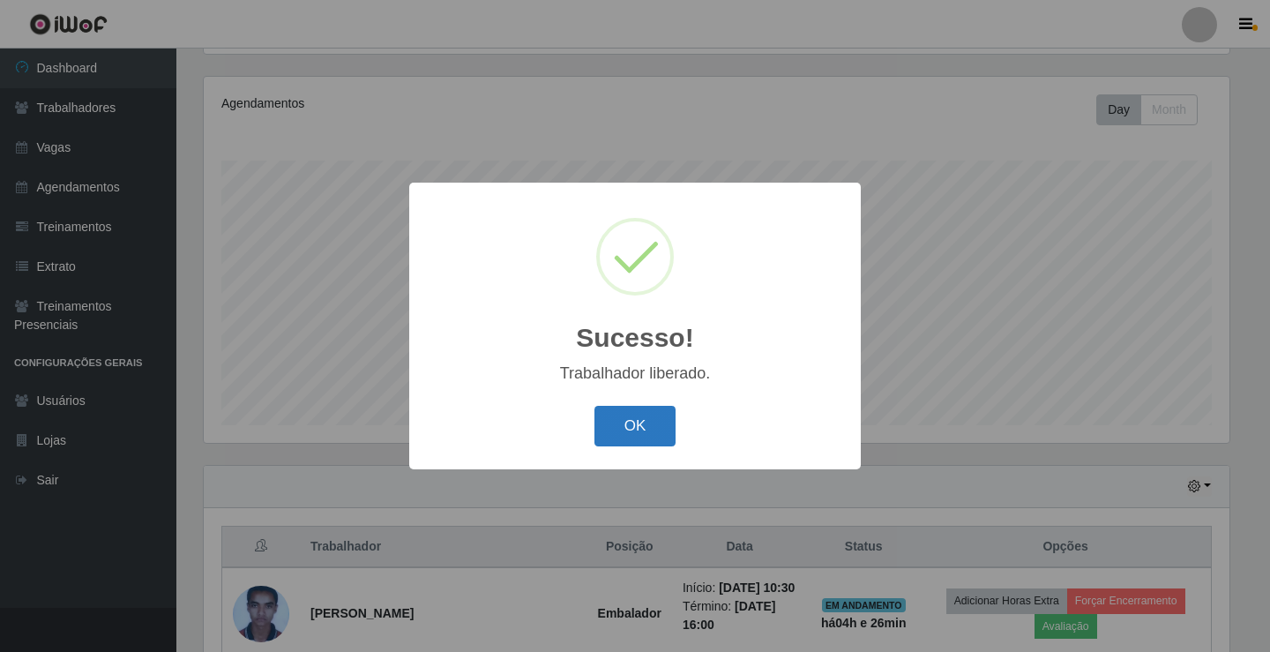
click at [628, 433] on button "OK" at bounding box center [636, 426] width 82 height 41
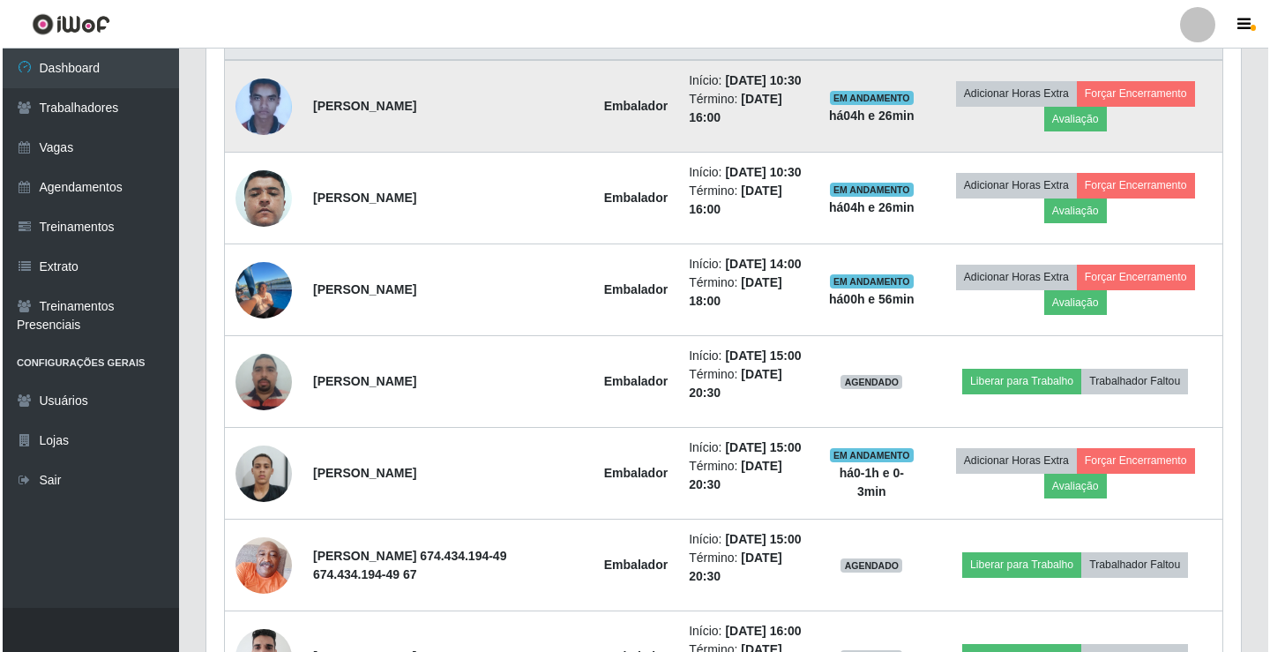
scroll to position [823, 0]
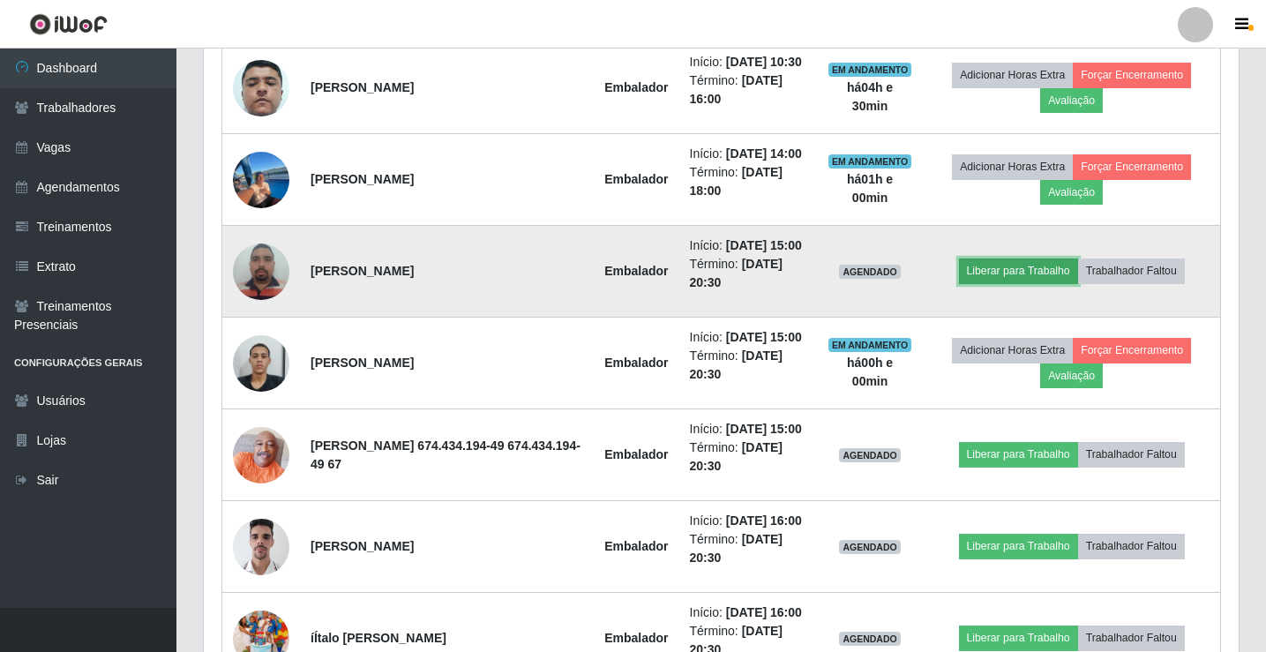
click at [1024, 283] on button "Liberar para Trabalho" at bounding box center [1018, 270] width 119 height 25
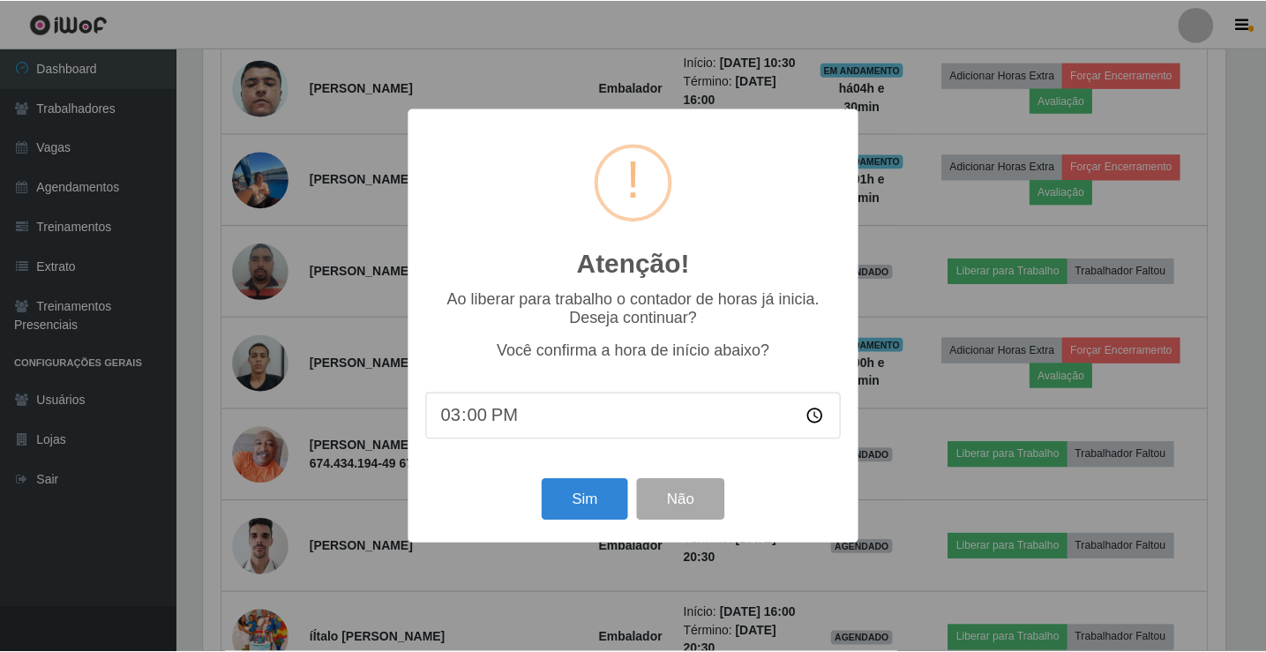
scroll to position [366, 1026]
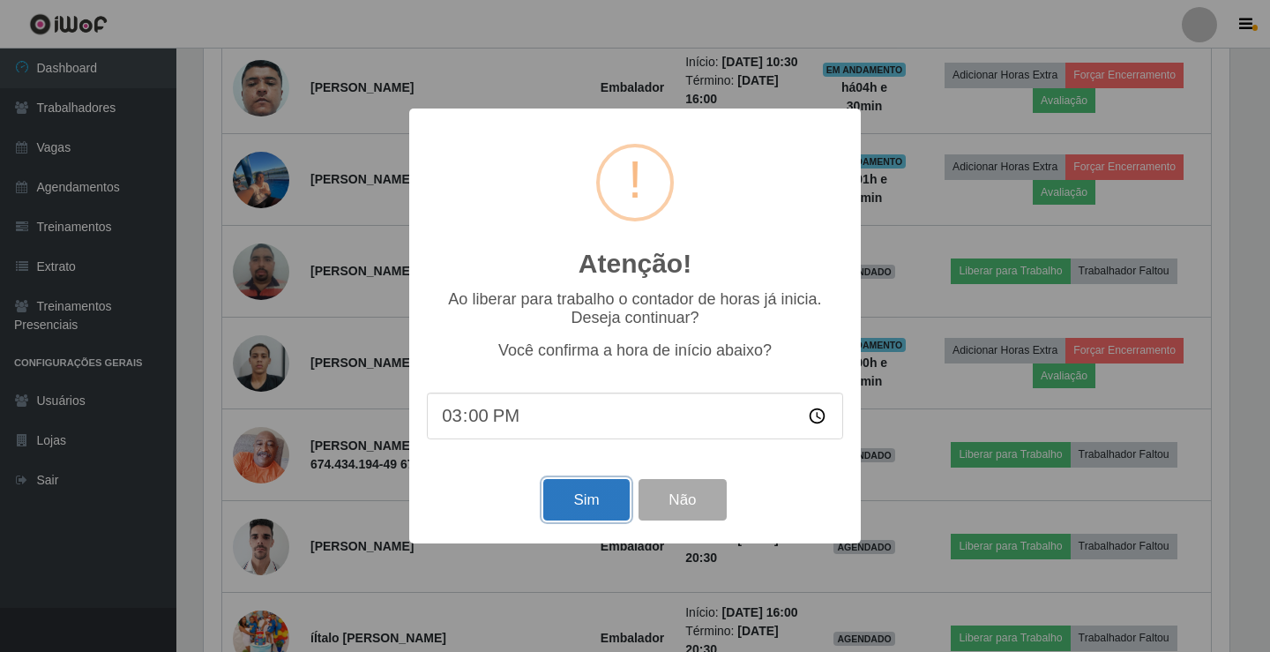
click at [593, 520] on button "Sim" at bounding box center [586, 499] width 86 height 41
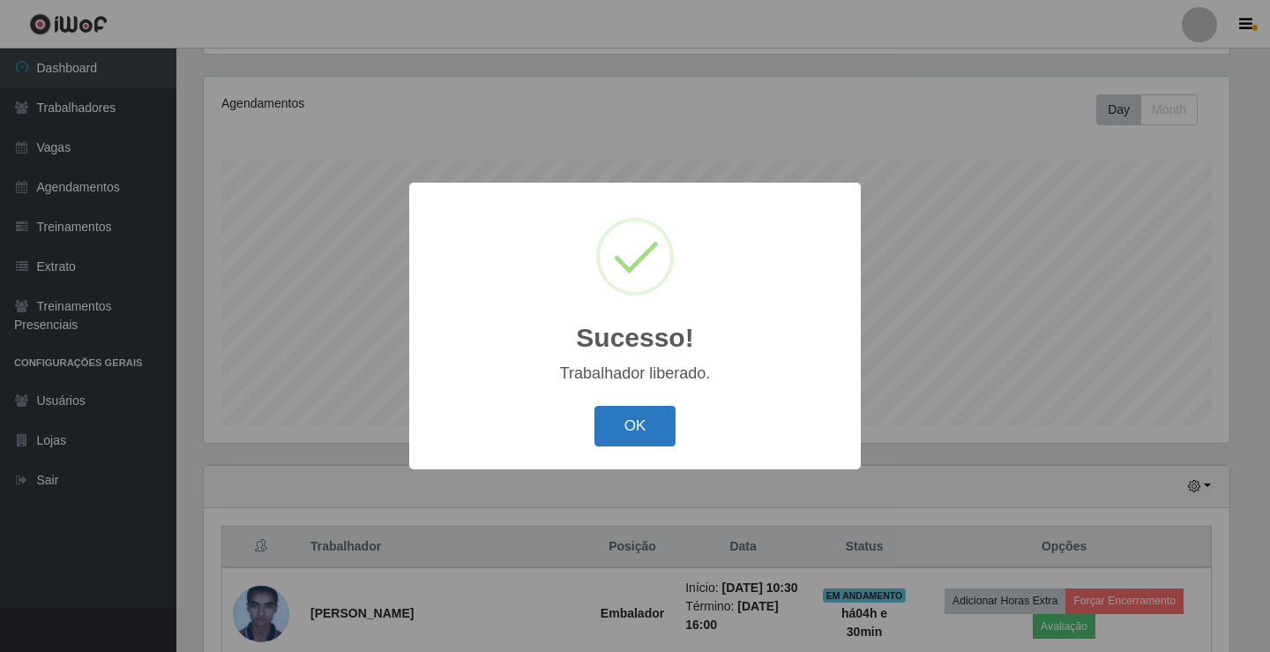
drag, startPoint x: 615, startPoint y: 420, endPoint x: 569, endPoint y: 501, distance: 93.2
click at [615, 420] on button "OK" at bounding box center [636, 426] width 82 height 41
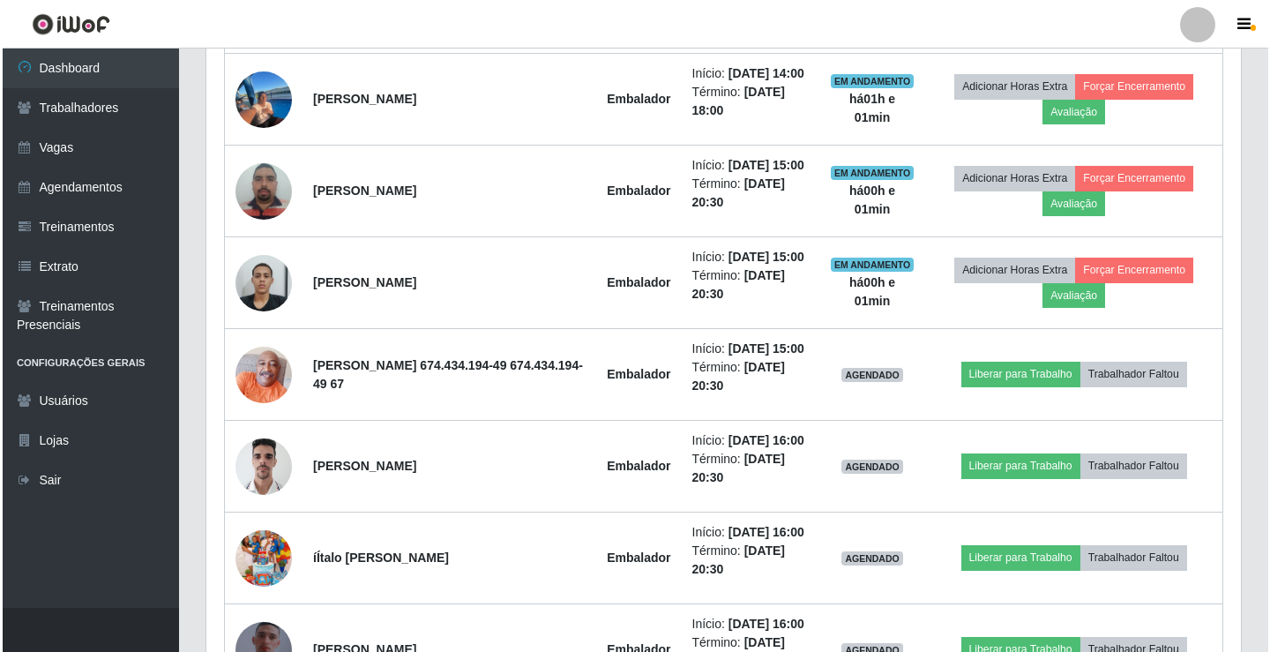
scroll to position [911, 0]
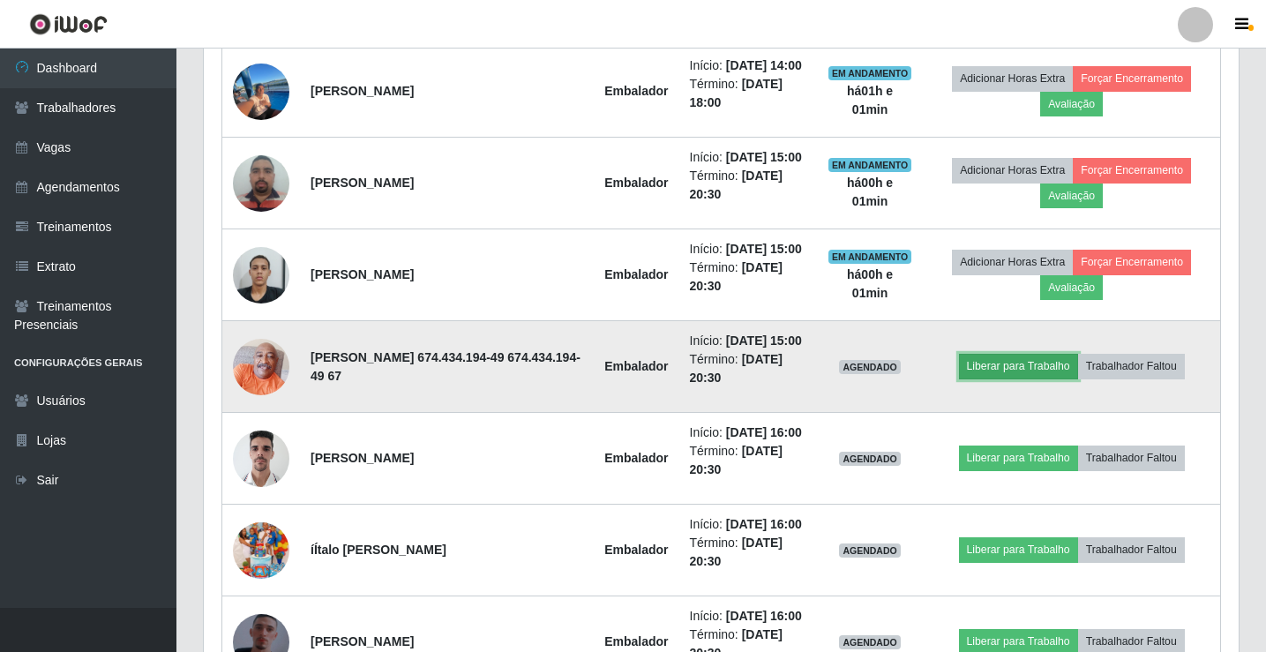
click at [998, 378] on button "Liberar para Trabalho" at bounding box center [1018, 366] width 119 height 25
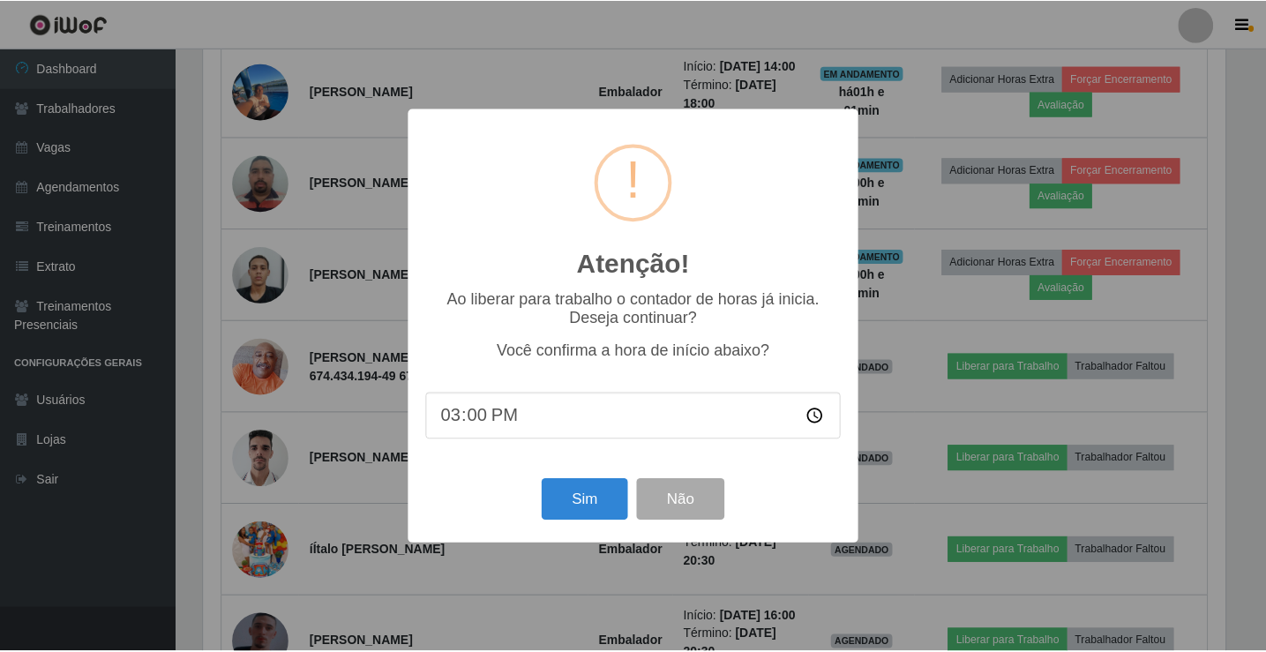
scroll to position [366, 1026]
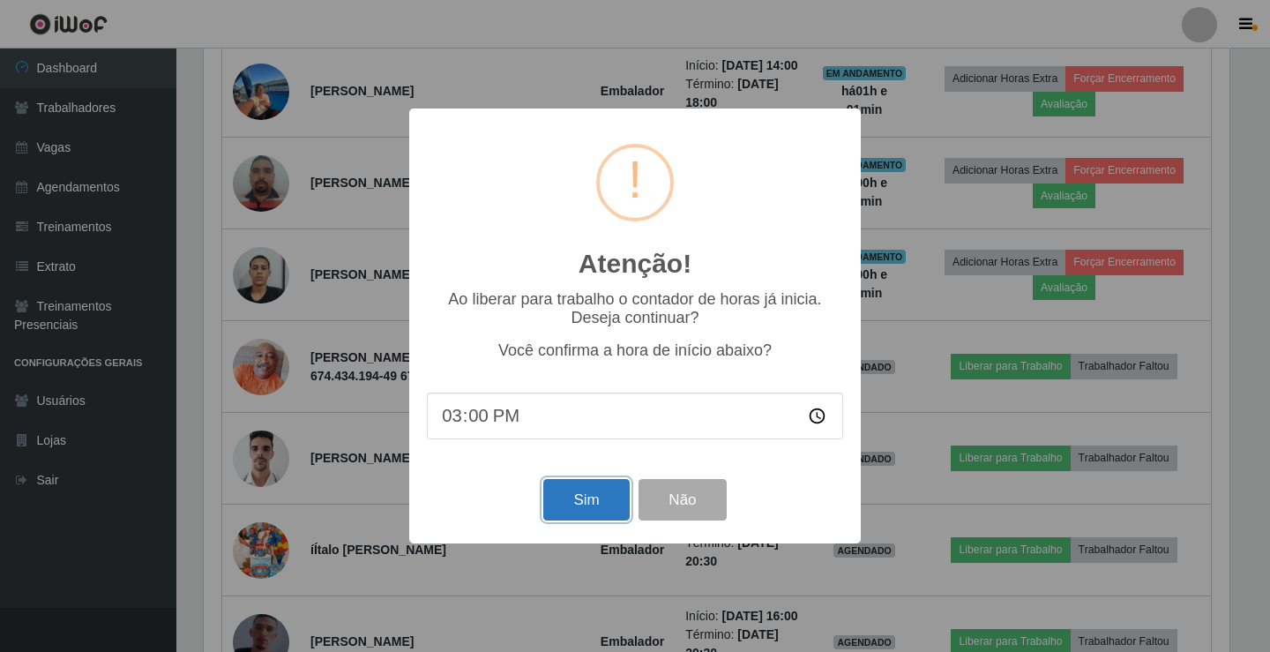
click at [584, 509] on button "Sim" at bounding box center [586, 499] width 86 height 41
